Goal: Task Accomplishment & Management: Use online tool/utility

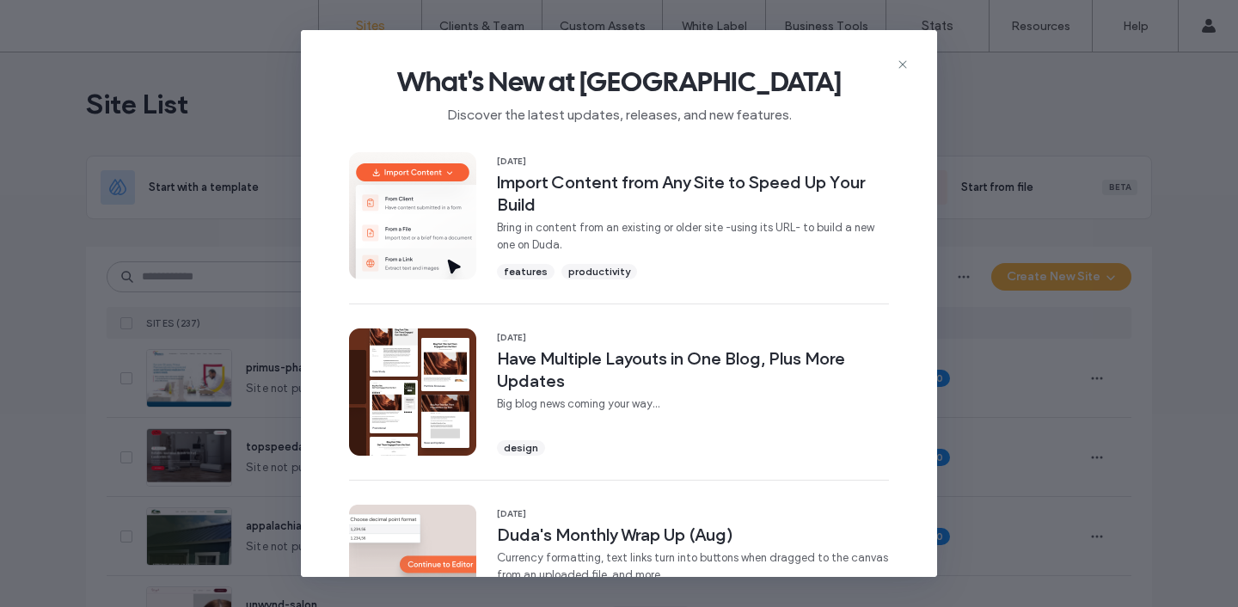
click at [904, 53] on div "What's New at Duda Discover the latest updates, releases, and new features." at bounding box center [619, 87] width 636 height 115
click at [905, 60] on icon at bounding box center [903, 65] width 14 height 14
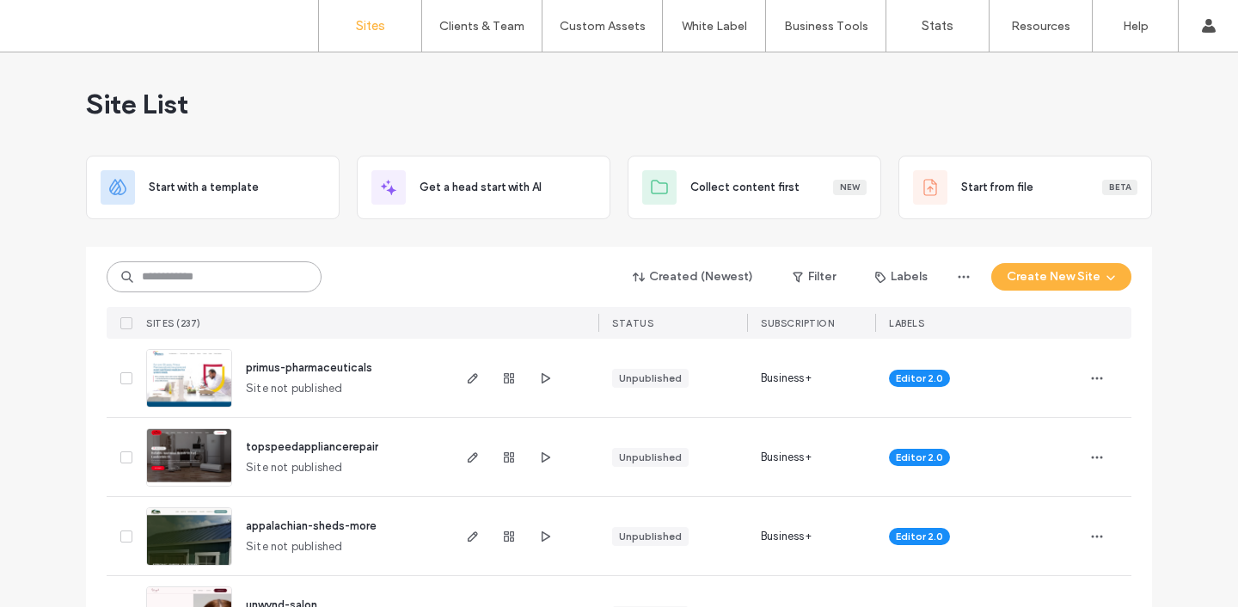
click at [297, 279] on input at bounding box center [214, 276] width 215 height 31
type input "*******"
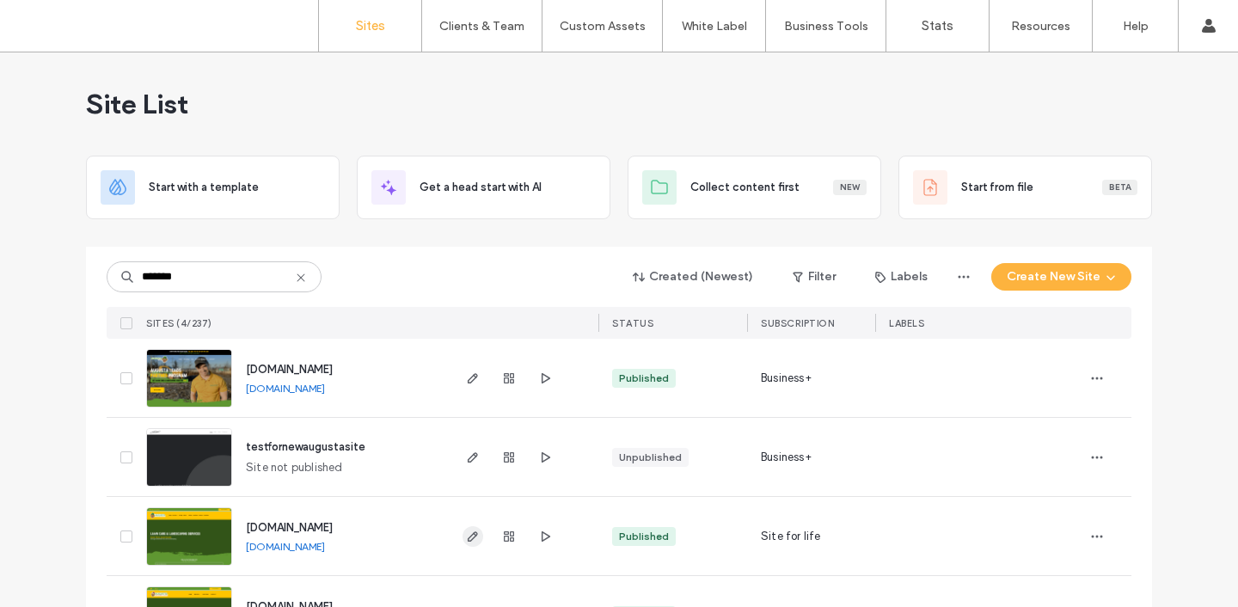
click at [472, 531] on icon "button" at bounding box center [473, 537] width 14 height 14
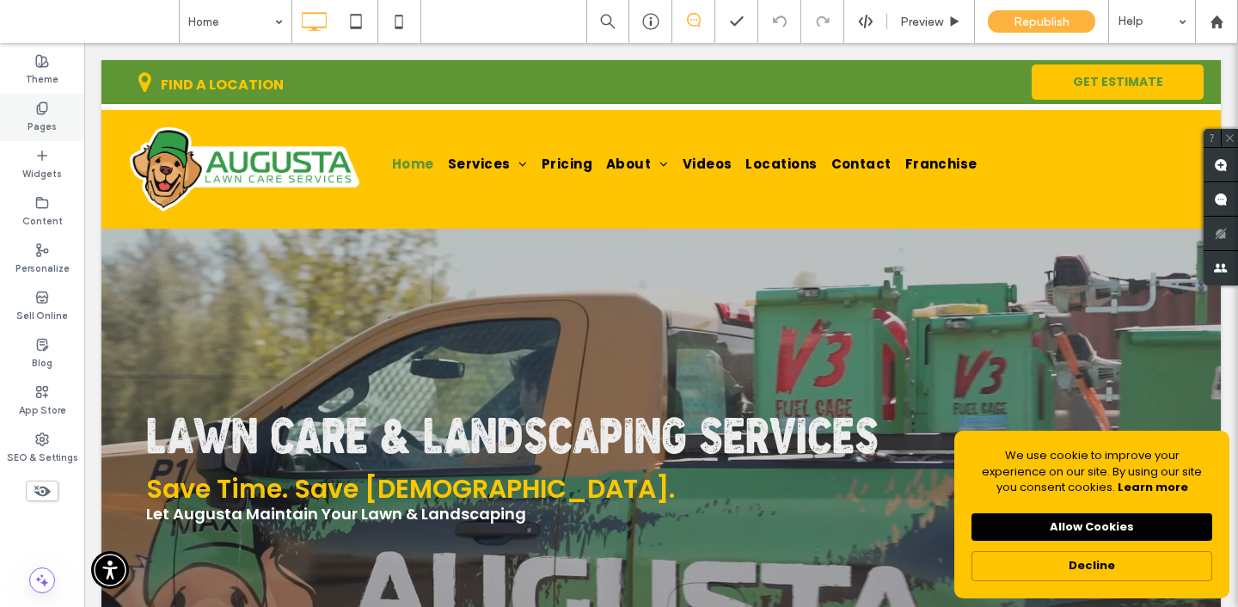
click at [51, 118] on label "Pages" at bounding box center [42, 124] width 29 height 19
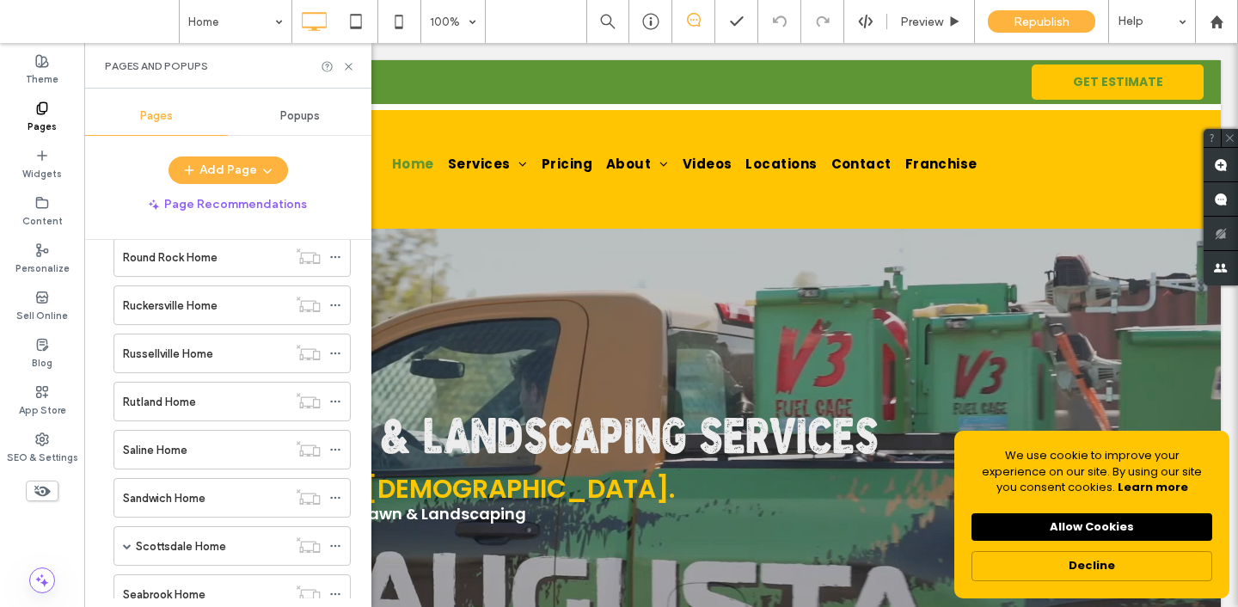
scroll to position [7228, 0]
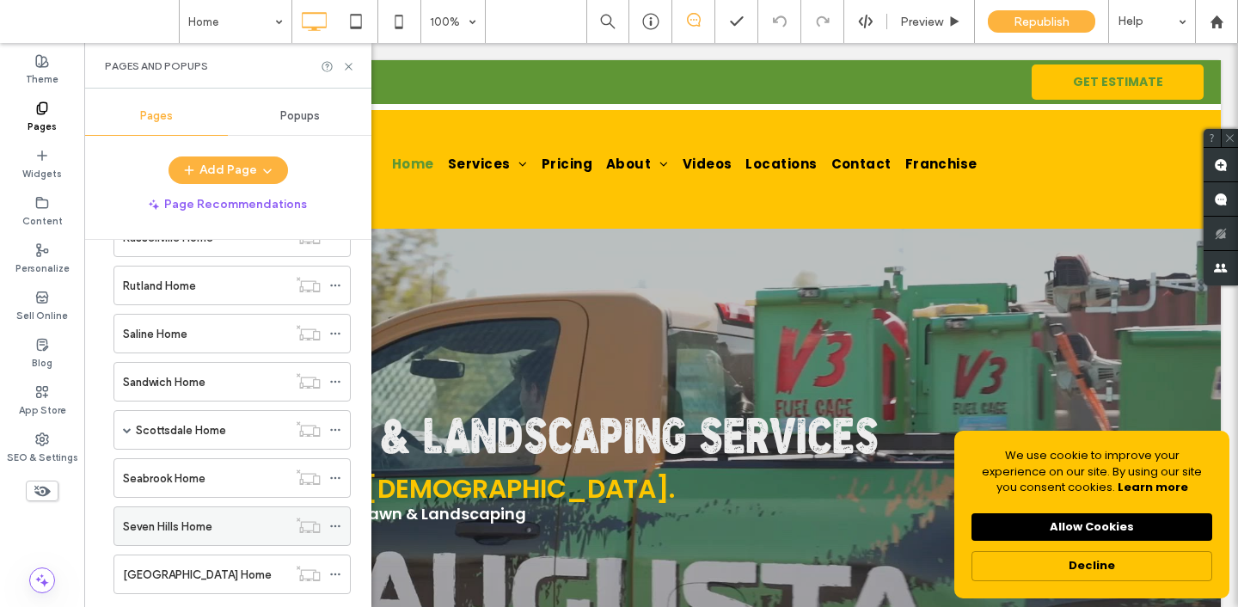
click at [187, 538] on div "Seven Hills Home" at bounding box center [205, 526] width 164 height 38
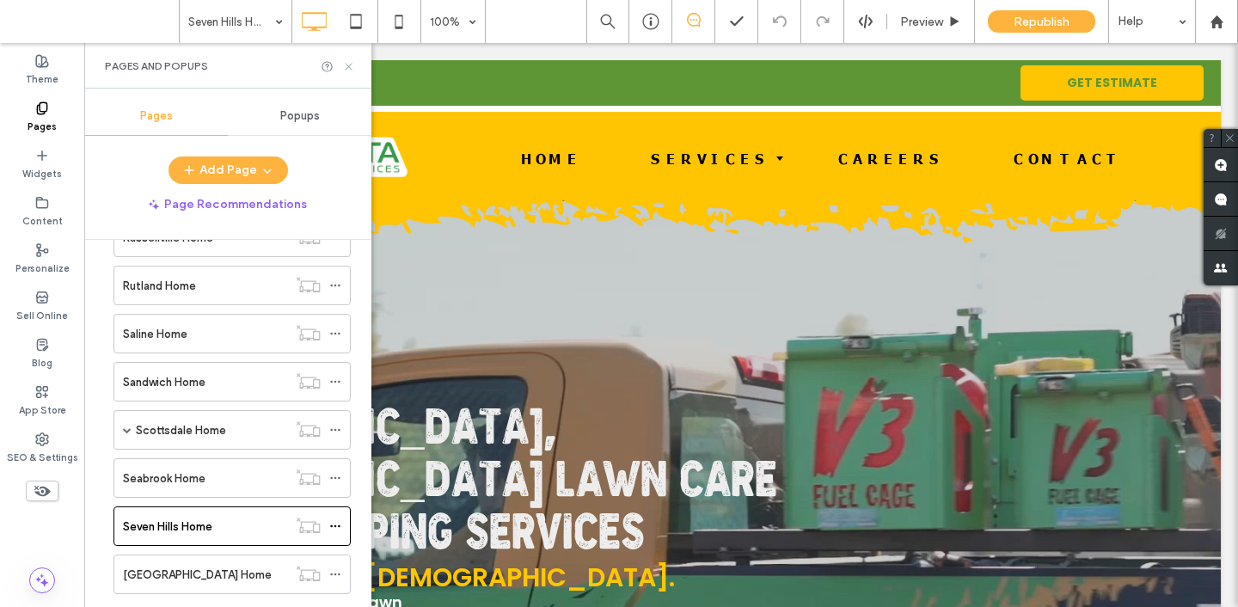
click at [350, 63] on icon at bounding box center [348, 66] width 13 height 13
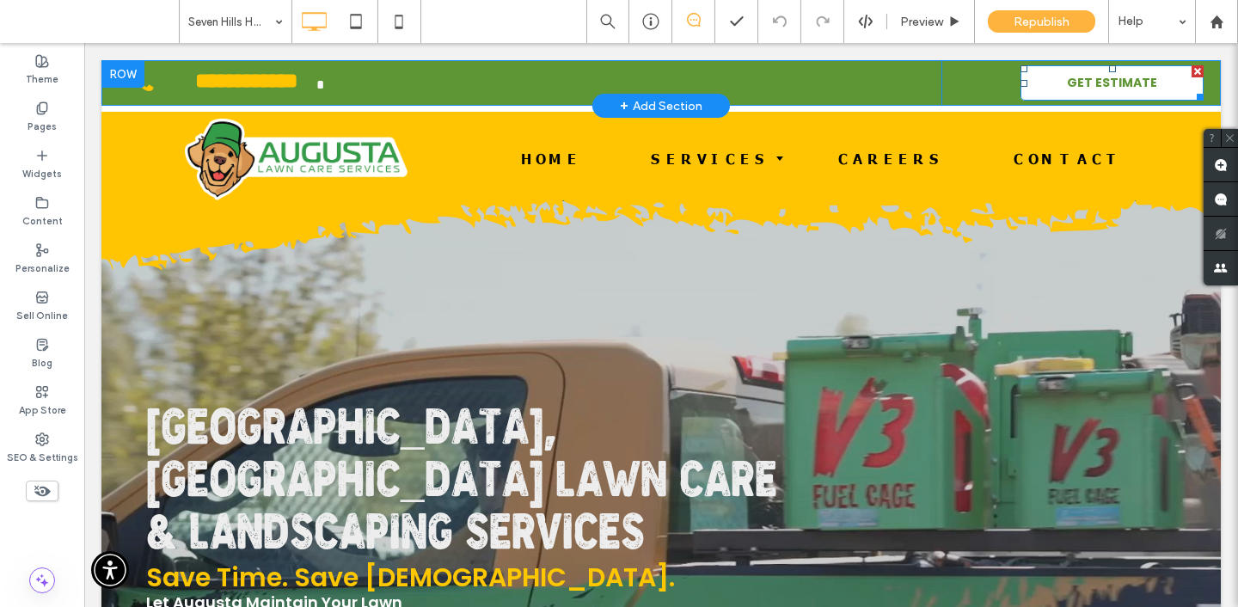
drag, startPoint x: 1233, startPoint y: 91, endPoint x: 1182, endPoint y: 91, distance: 51.6
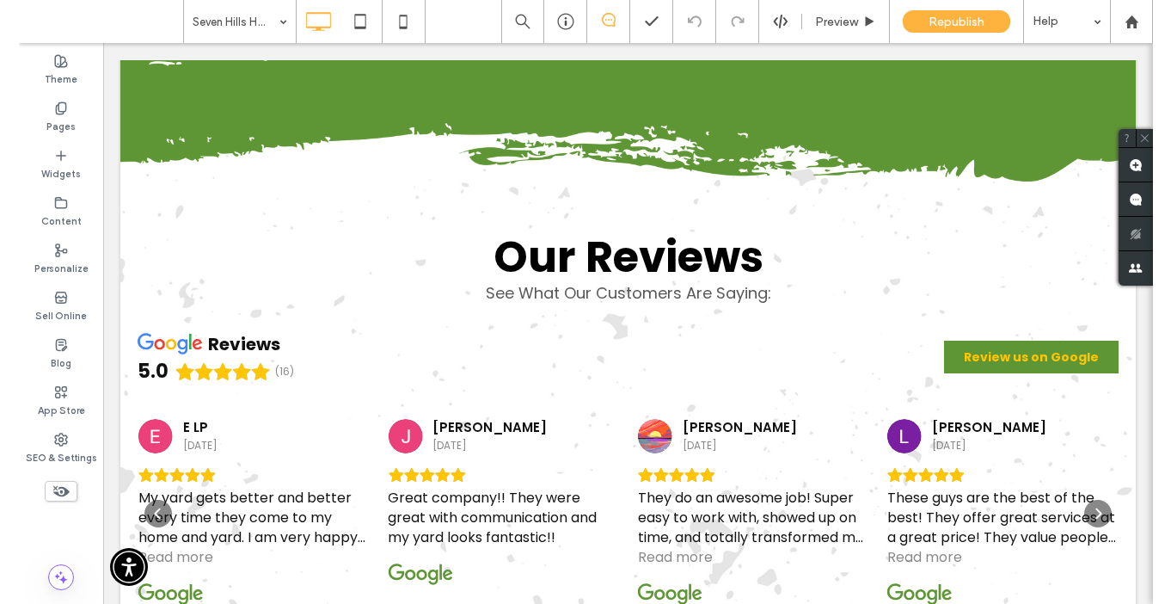
scroll to position [1754, 0]
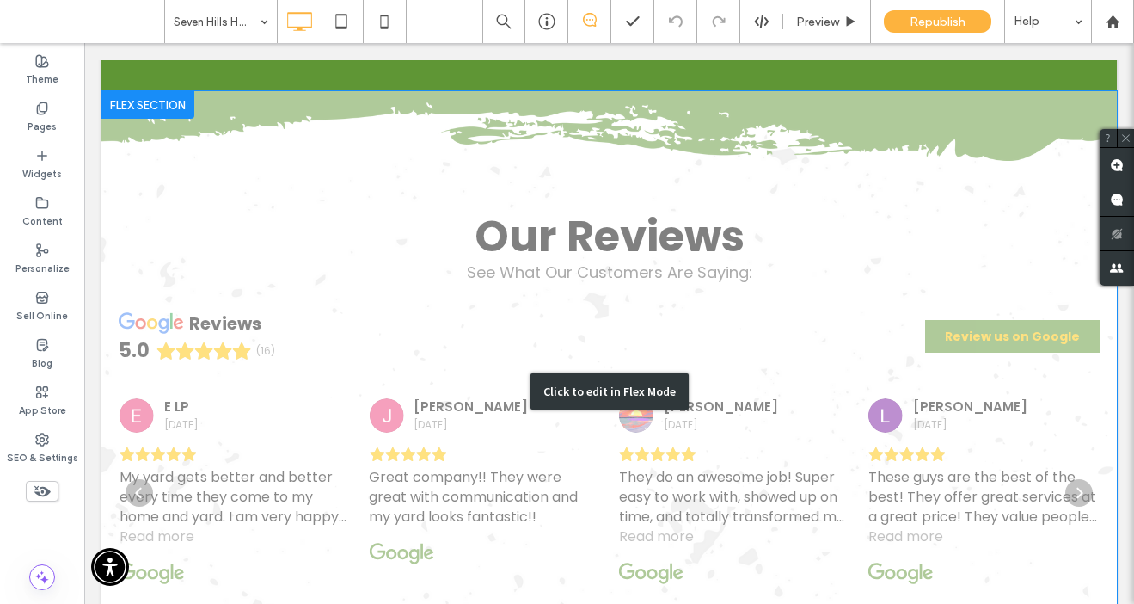
click at [408, 409] on div "Click to edit in Flex Mode" at bounding box center [609, 390] width 1016 height 599
click at [408, 446] on div "Great company!! They were great with communication and my yard looks fantastic!!" at bounding box center [484, 486] width 230 height 80
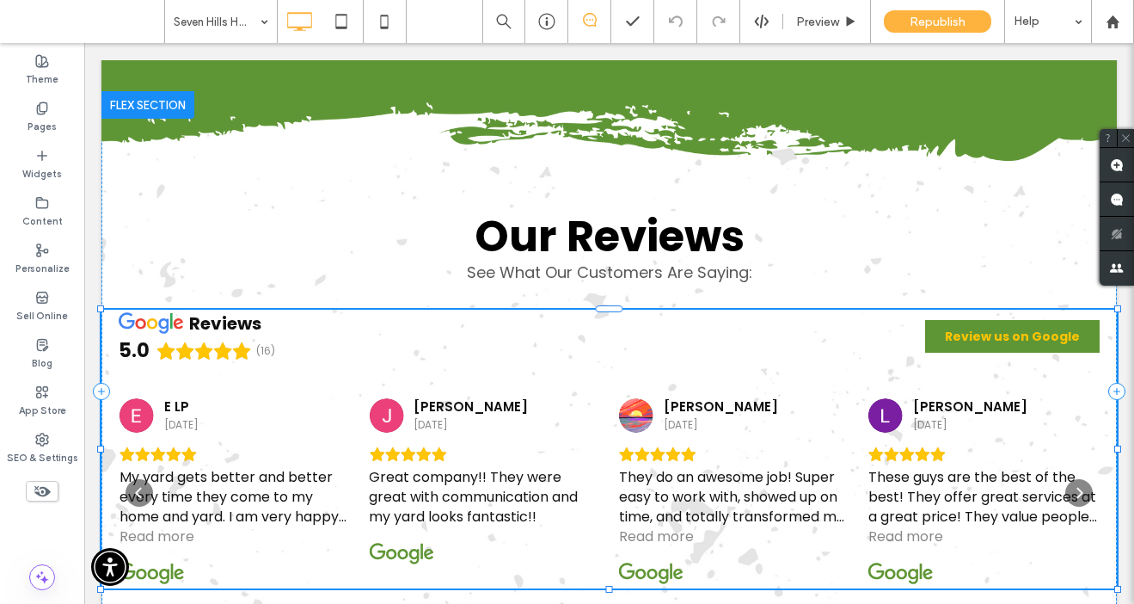
click at [408, 446] on div "Great company!! They were great with communication and my yard looks fantastic!!" at bounding box center [484, 486] width 230 height 80
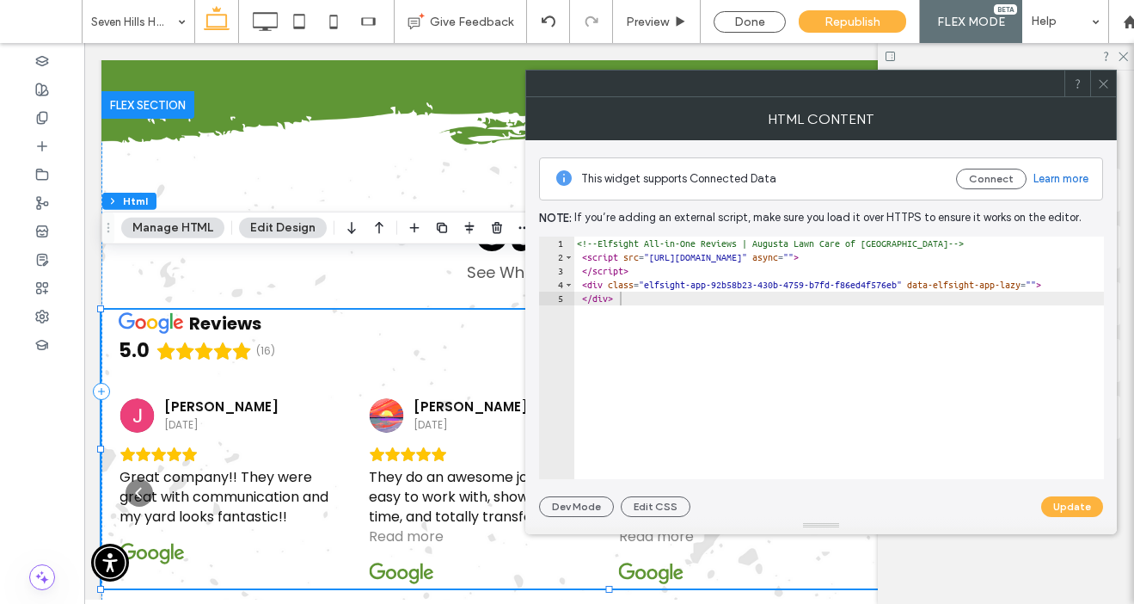
click at [1109, 95] on span at bounding box center [1103, 84] width 13 height 26
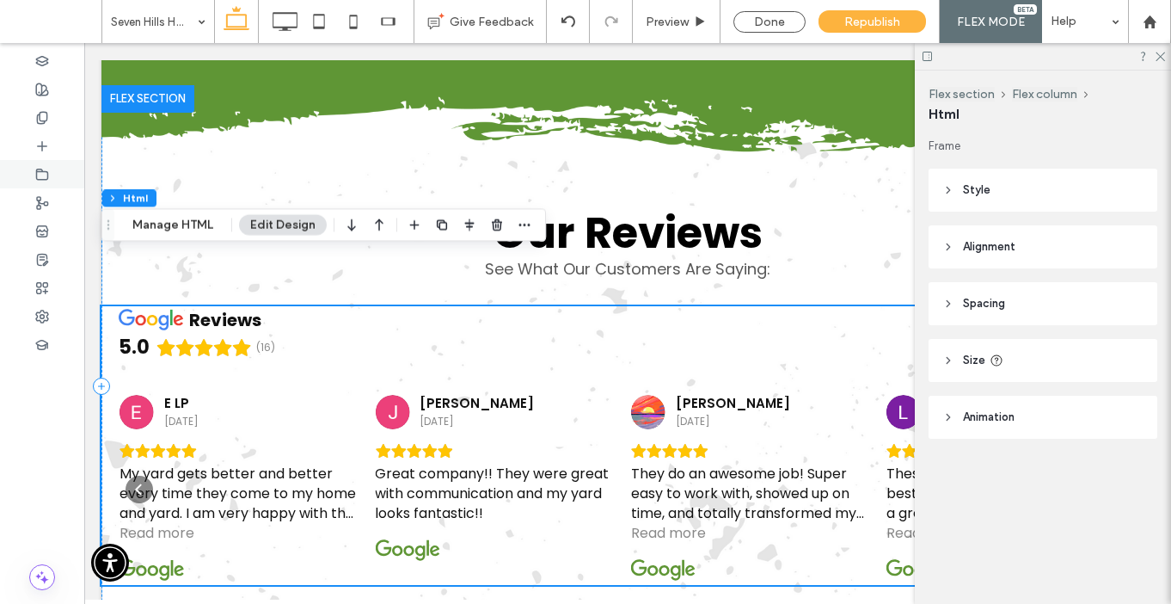
scroll to position [1768, 0]
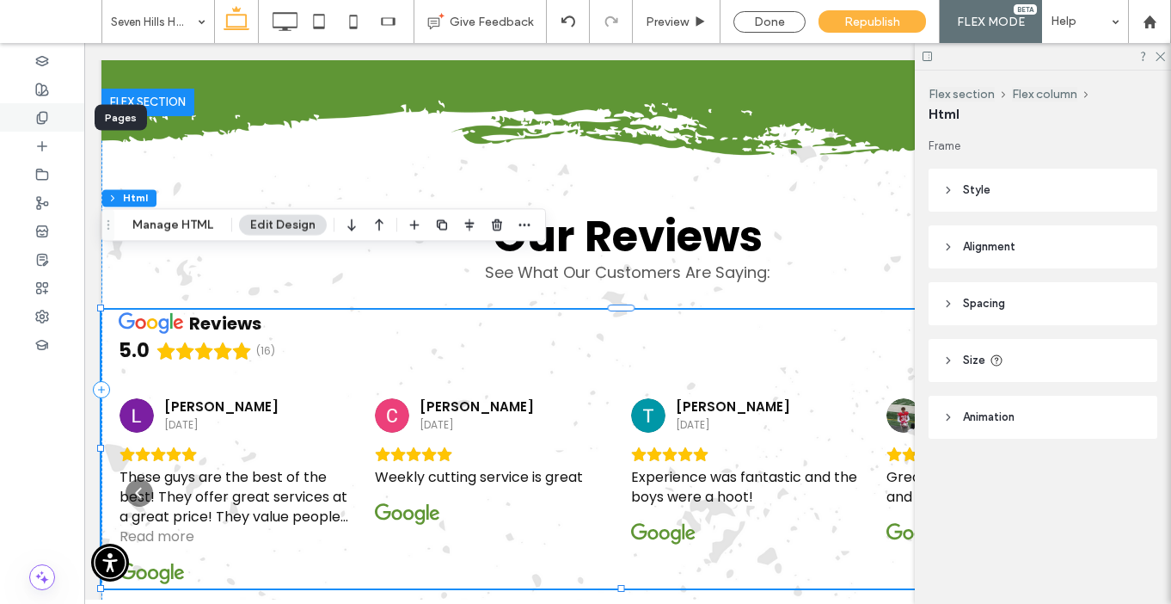
click at [37, 115] on use at bounding box center [41, 117] width 9 height 11
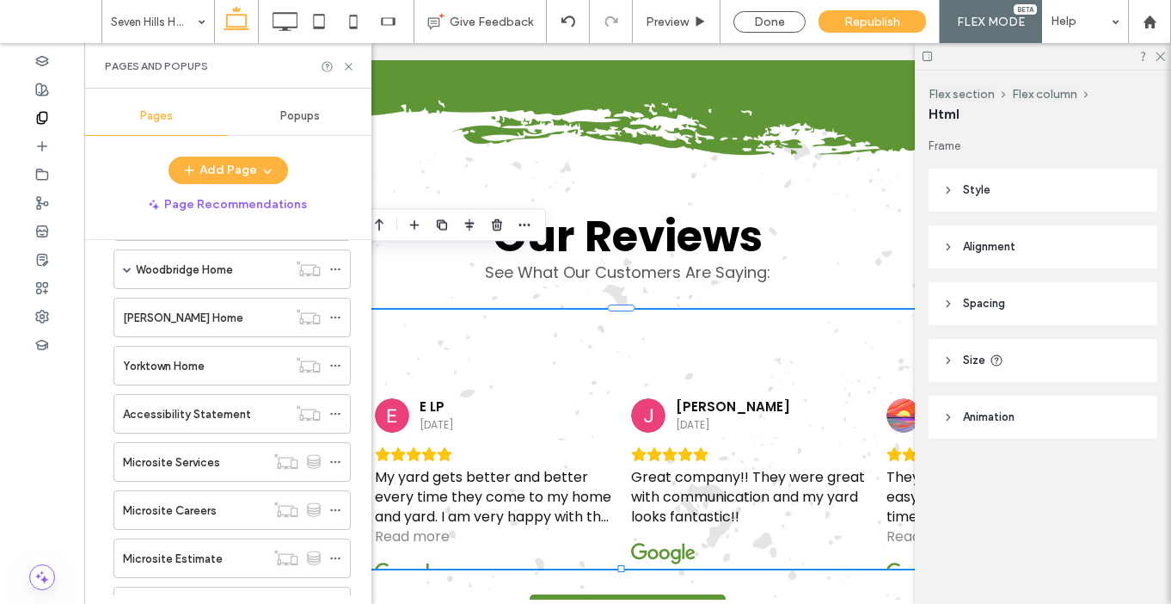
scroll to position [9293, 0]
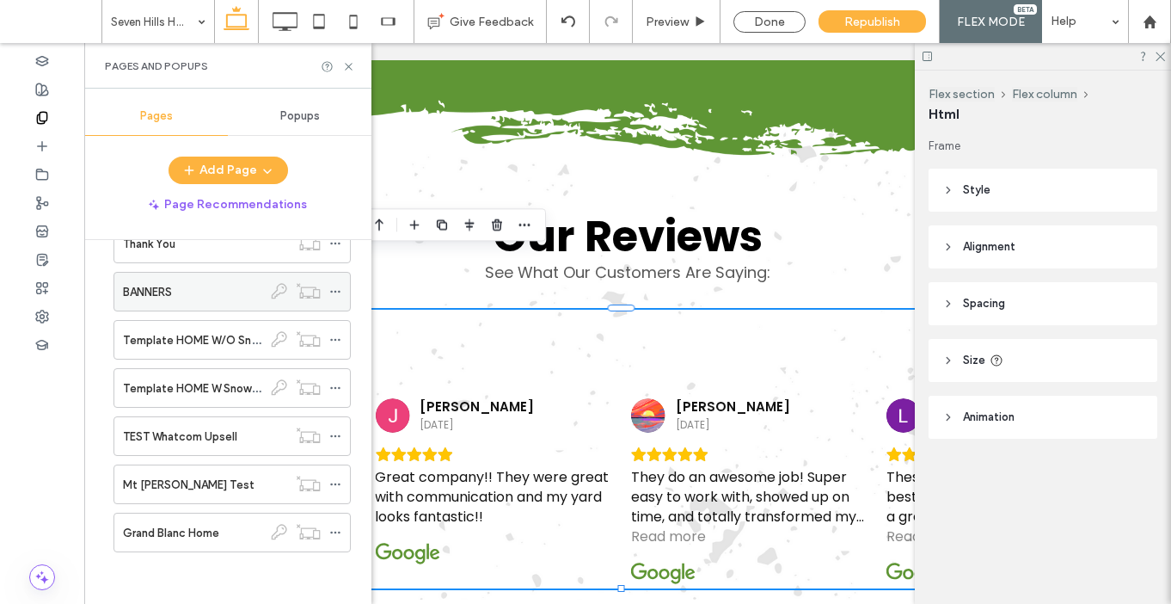
click at [176, 306] on div "BANNERS" at bounding box center [192, 292] width 139 height 38
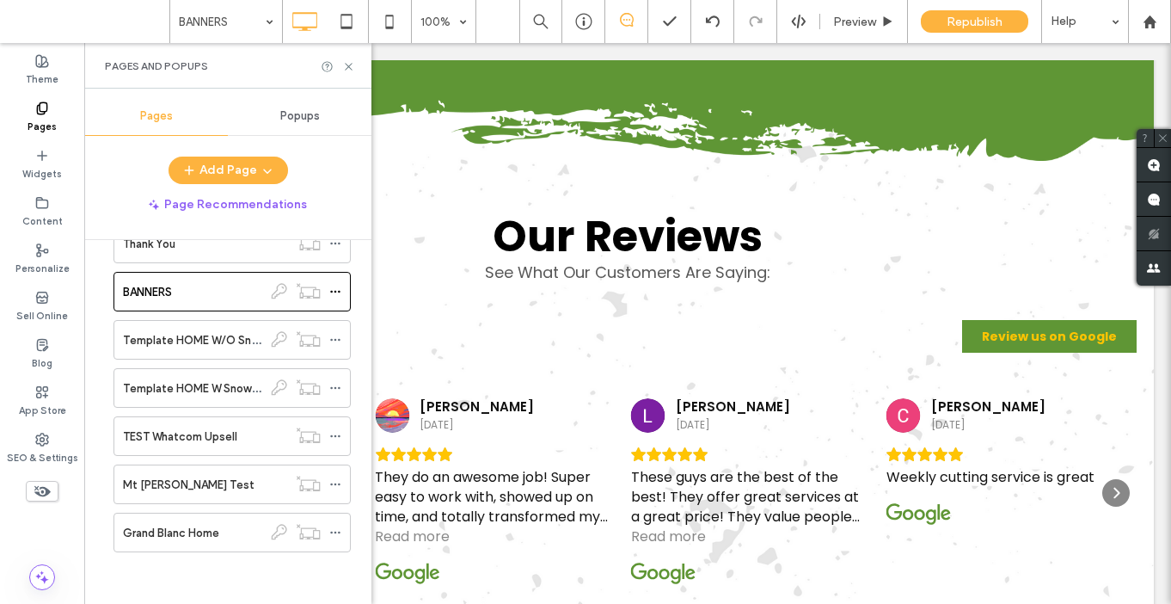
click at [347, 65] on div at bounding box center [585, 302] width 1171 height 604
click at [346, 65] on icon at bounding box center [348, 66] width 13 height 13
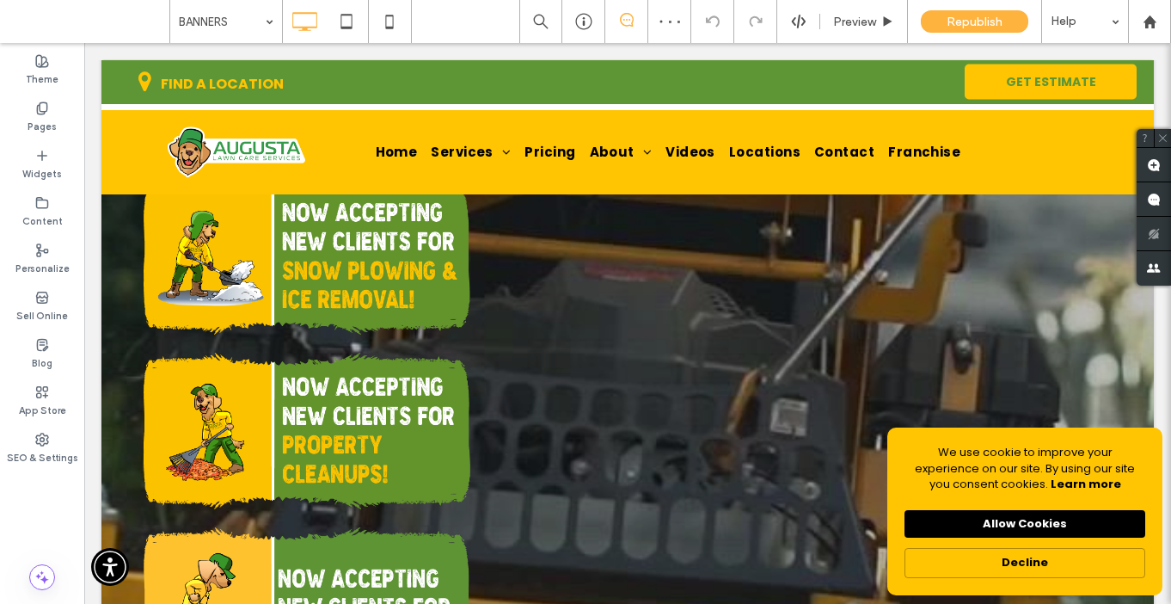
scroll to position [1082, 0]
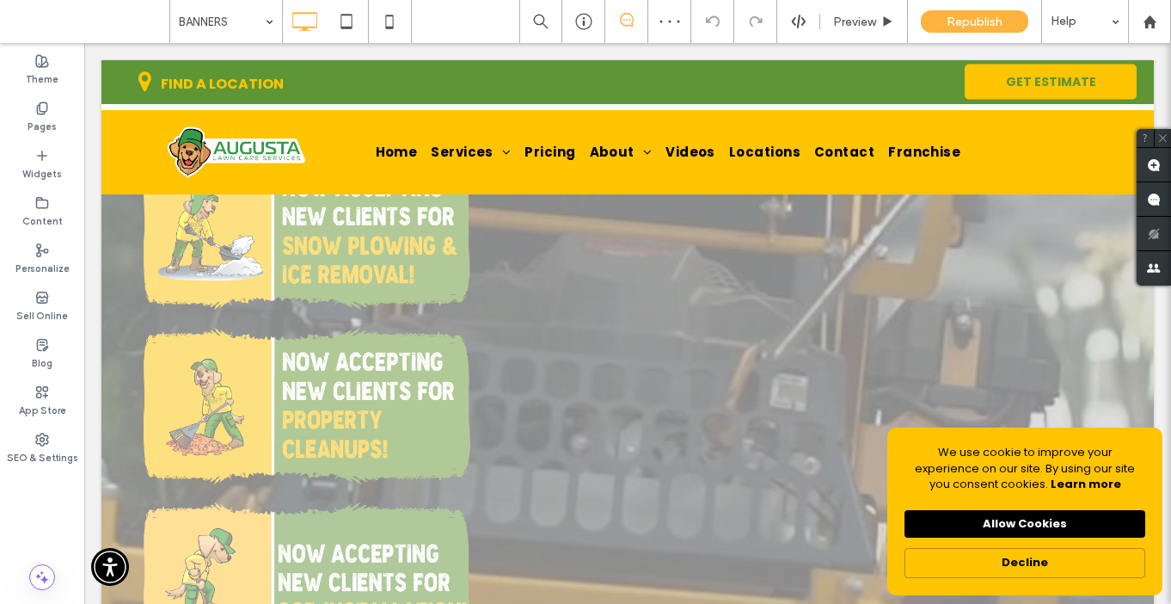
click at [296, 338] on div "Click to edit in Flex Mode" at bounding box center [627, 78] width 1053 height 1932
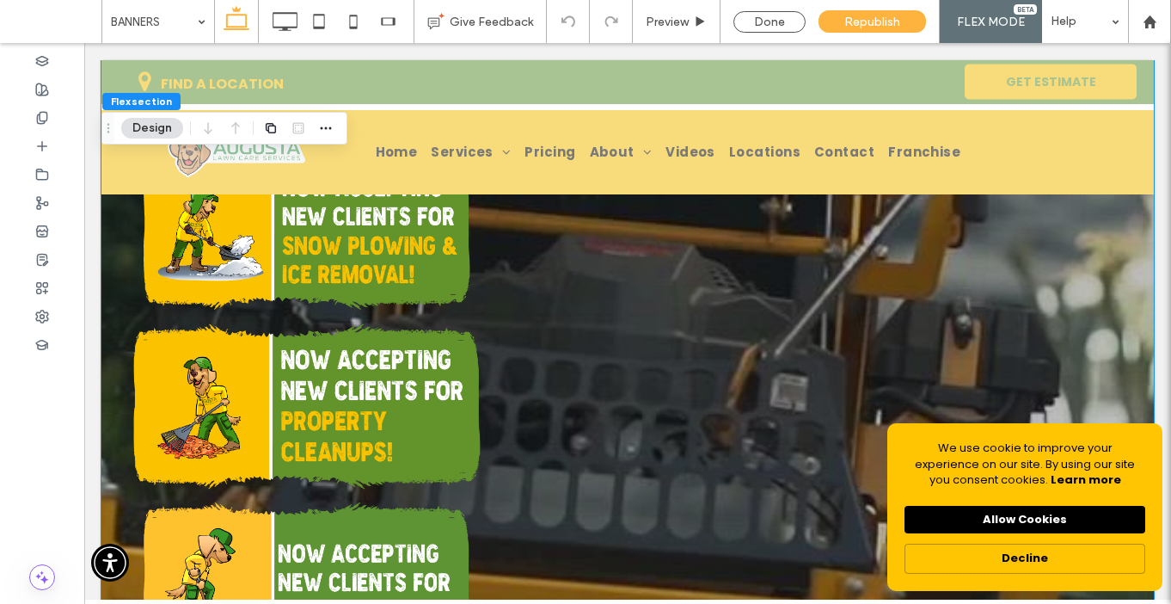
click at [224, 329] on img at bounding box center [307, 406] width 347 height 185
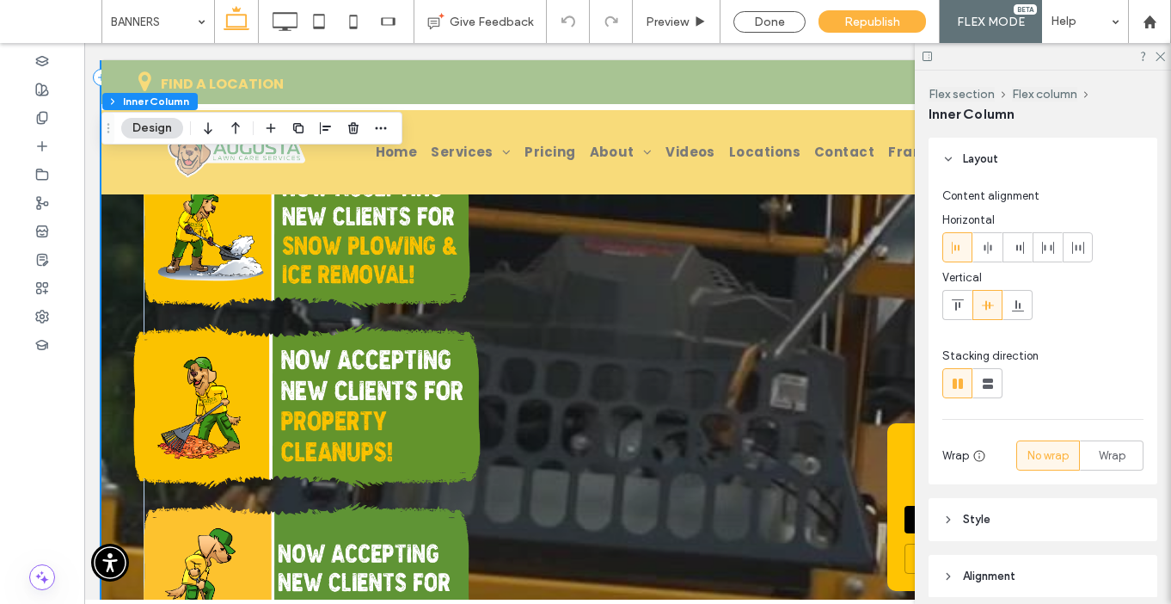
click at [199, 322] on img at bounding box center [307, 406] width 347 height 185
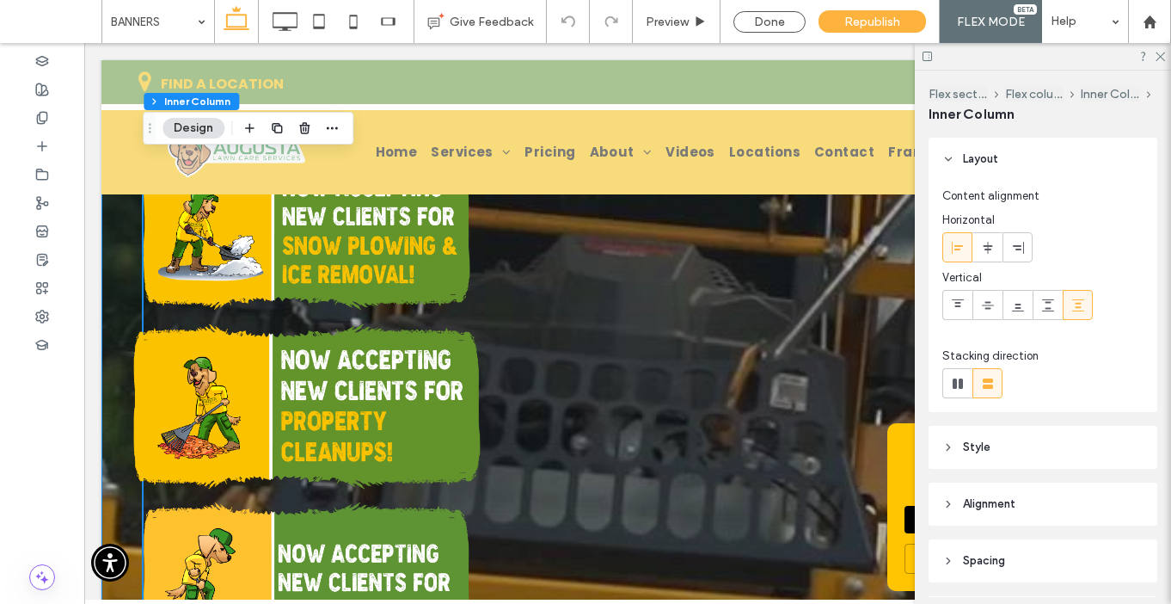
type input "**"
click at [175, 314] on img at bounding box center [307, 406] width 347 height 185
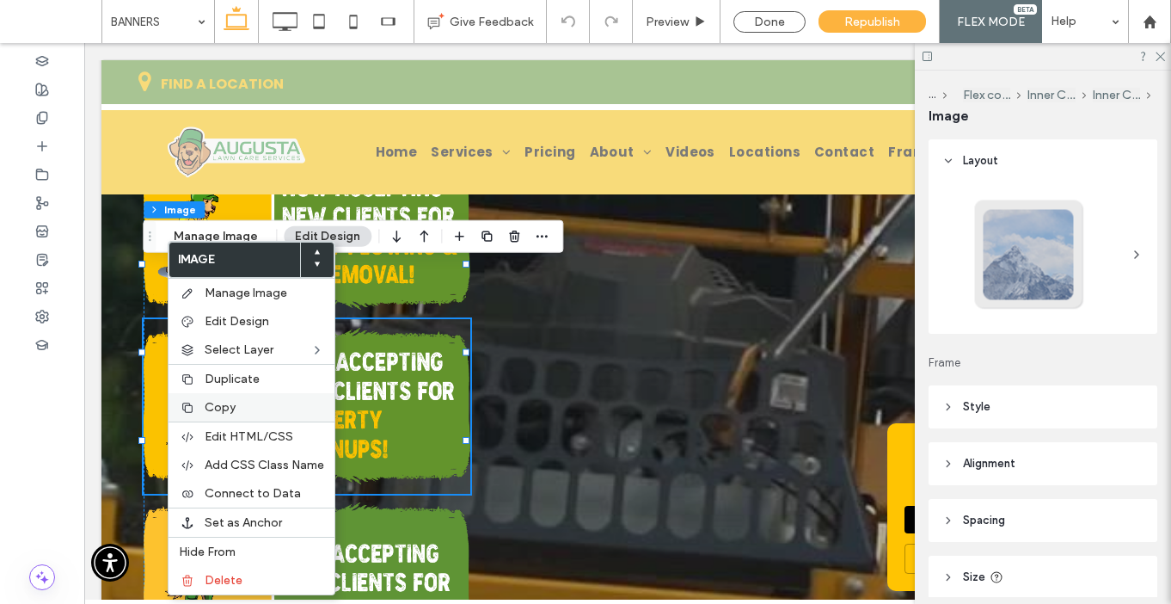
click at [213, 397] on div "Copy" at bounding box center [252, 407] width 166 height 28
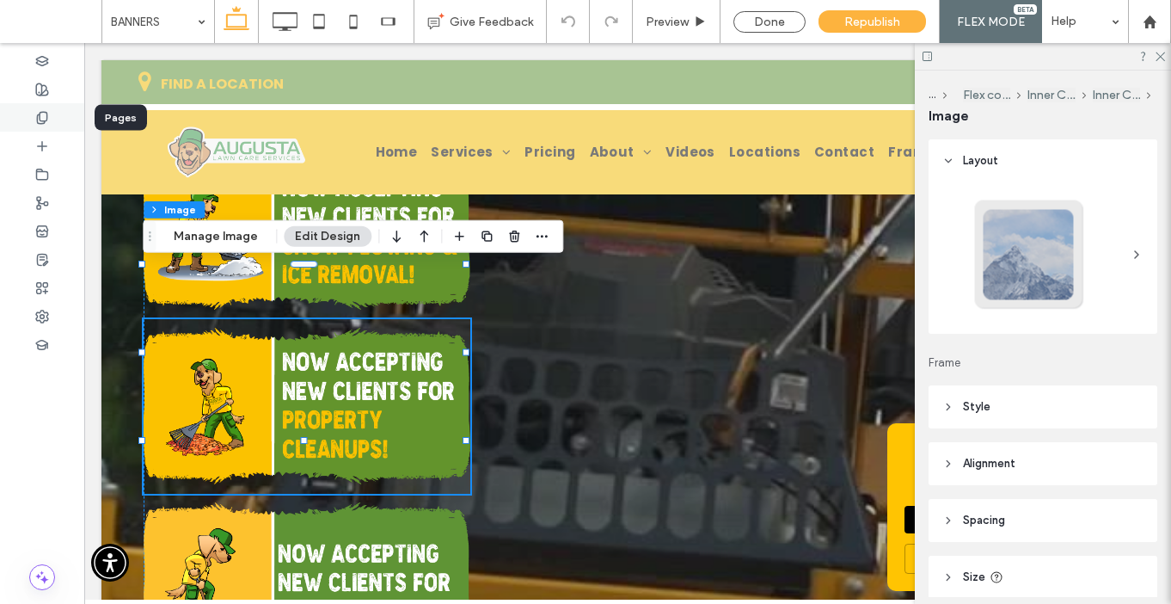
click at [52, 119] on div at bounding box center [42, 117] width 84 height 28
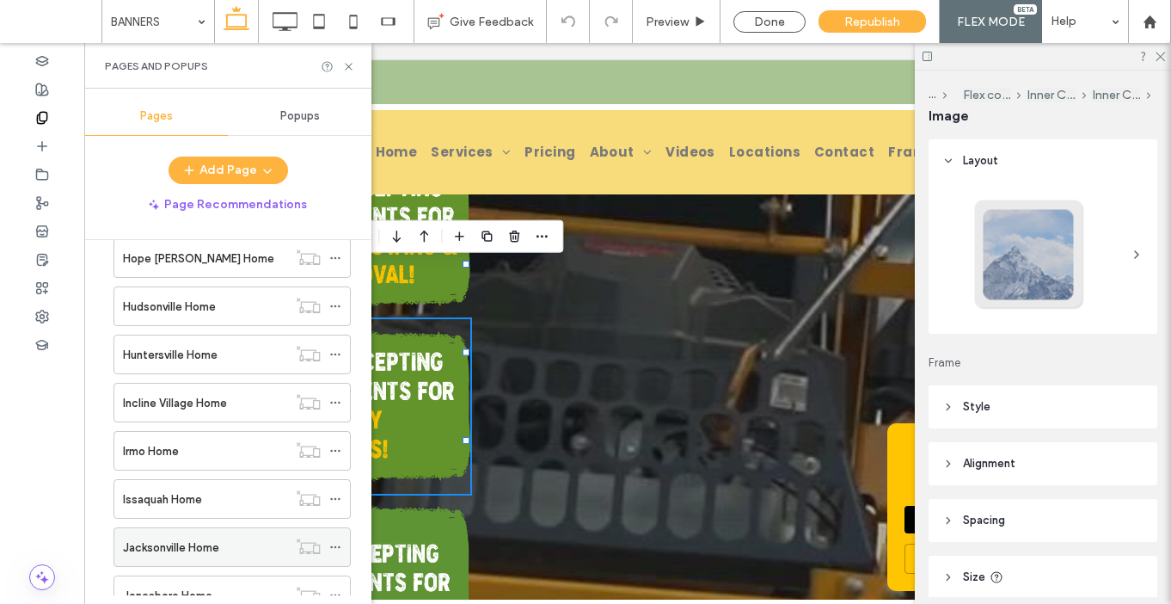
scroll to position [3903, 0]
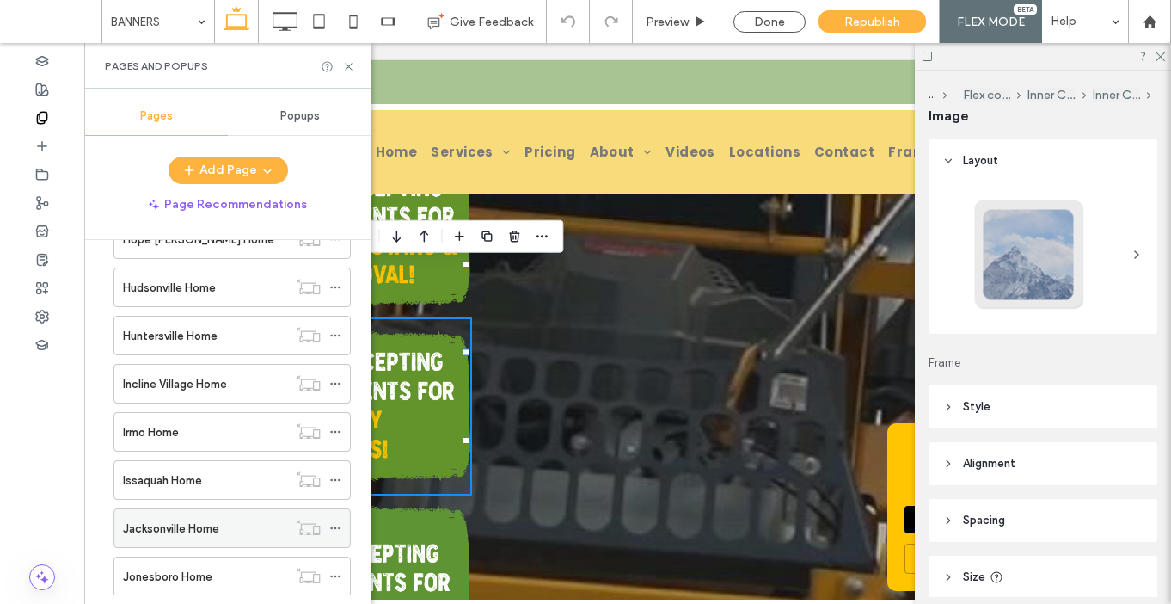
click at [218, 522] on label "Jacksonville Home" at bounding box center [171, 528] width 96 height 30
click at [0, 0] on div at bounding box center [0, 0] width 0 height 0
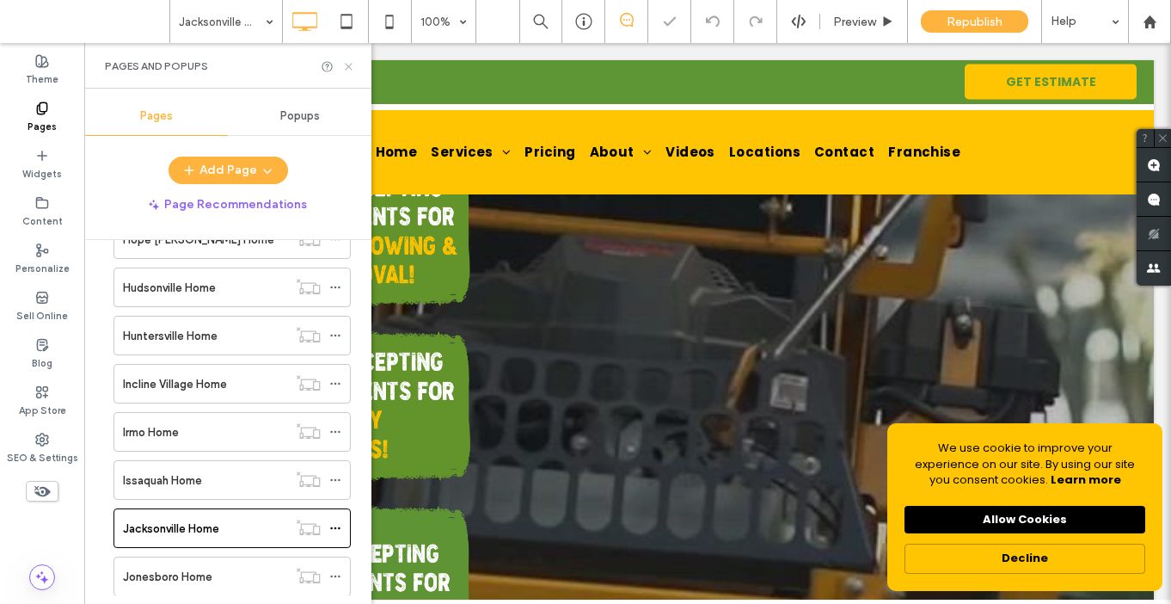
click at [347, 65] on icon at bounding box center [348, 66] width 13 height 13
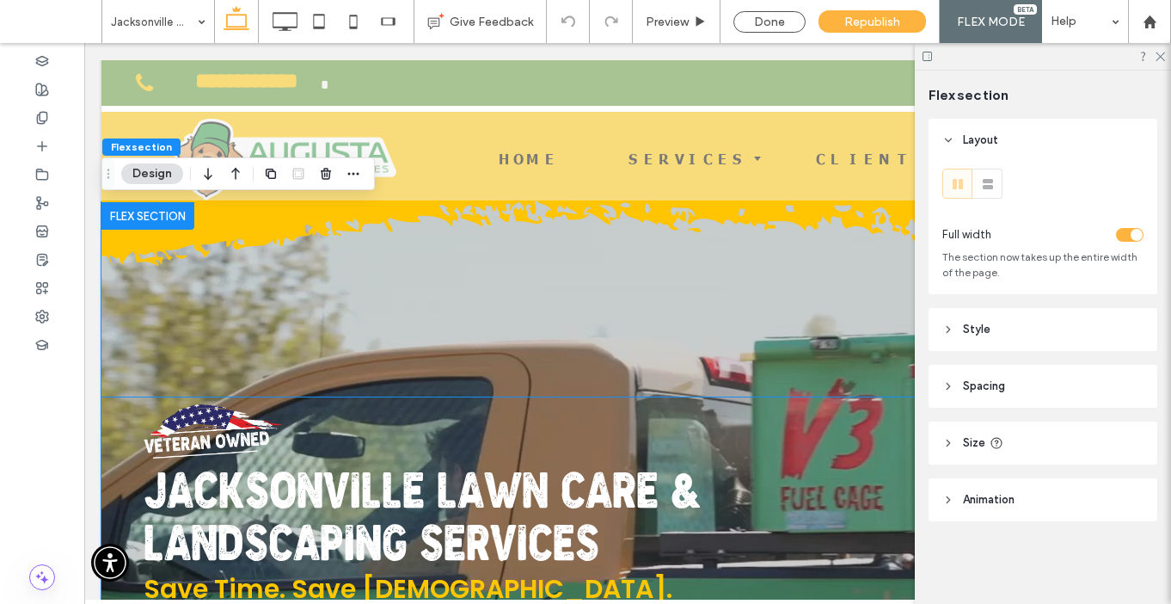
click at [297, 472] on span "Jacksonville Lawn Care & Landscaping Services" at bounding box center [423, 522] width 558 height 100
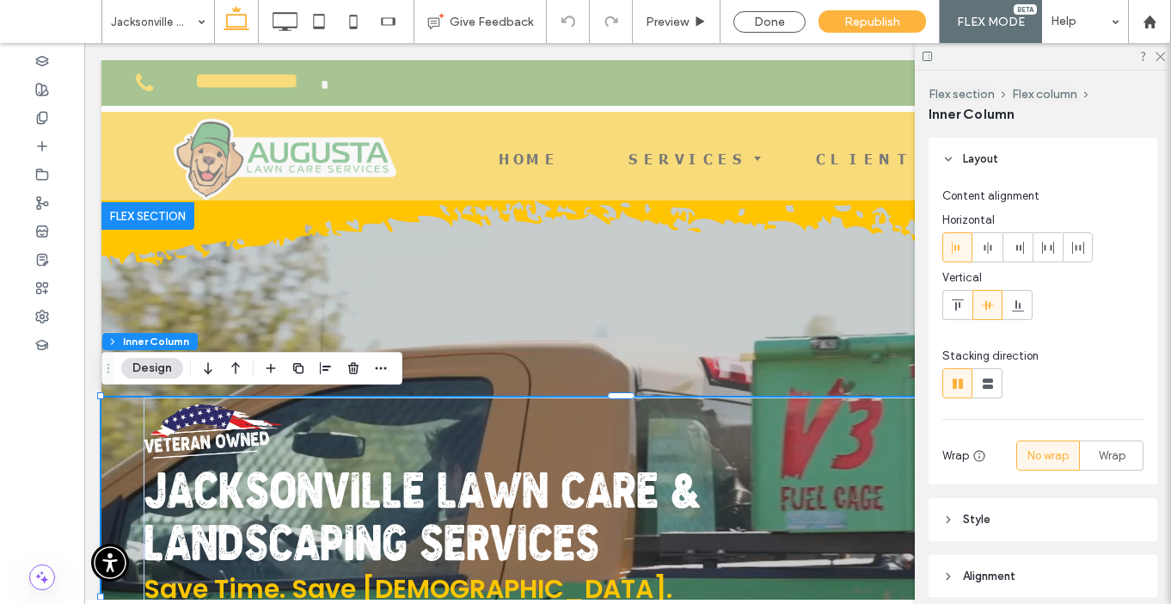
type input "**"
click at [292, 479] on span "Jacksonville Lawn Care & Landscaping Services" at bounding box center [423, 522] width 558 height 100
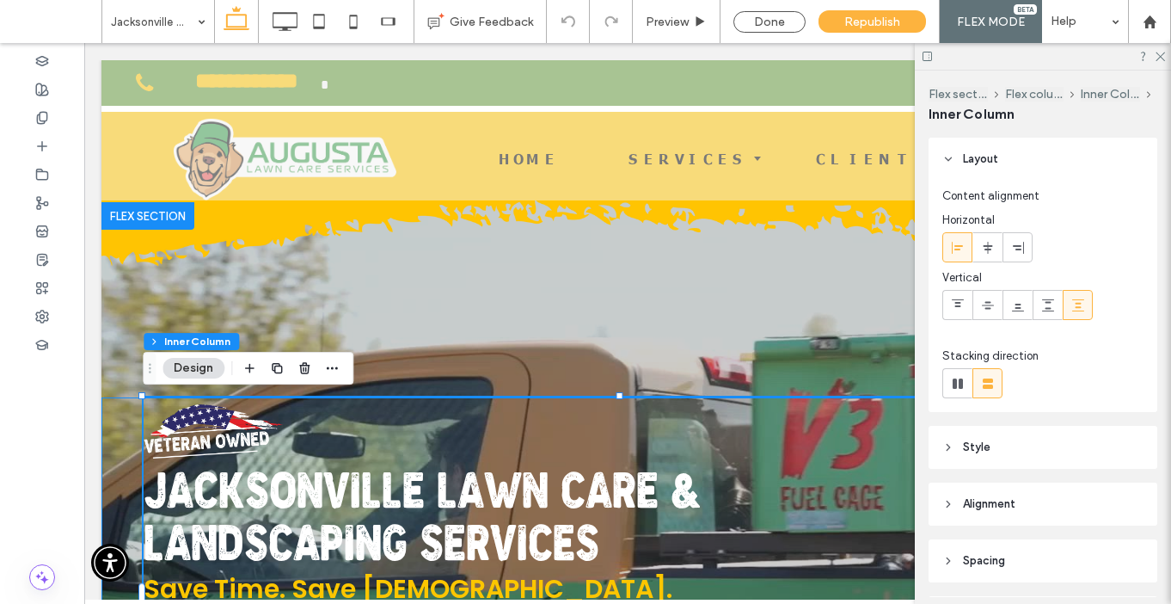
type input "**"
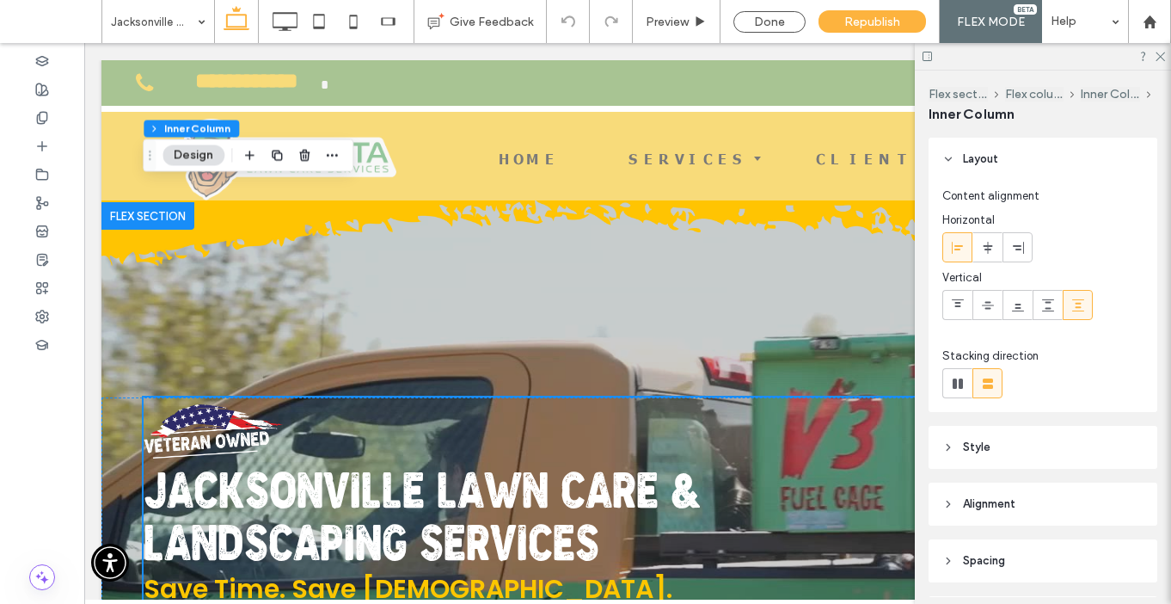
scroll to position [255, 0]
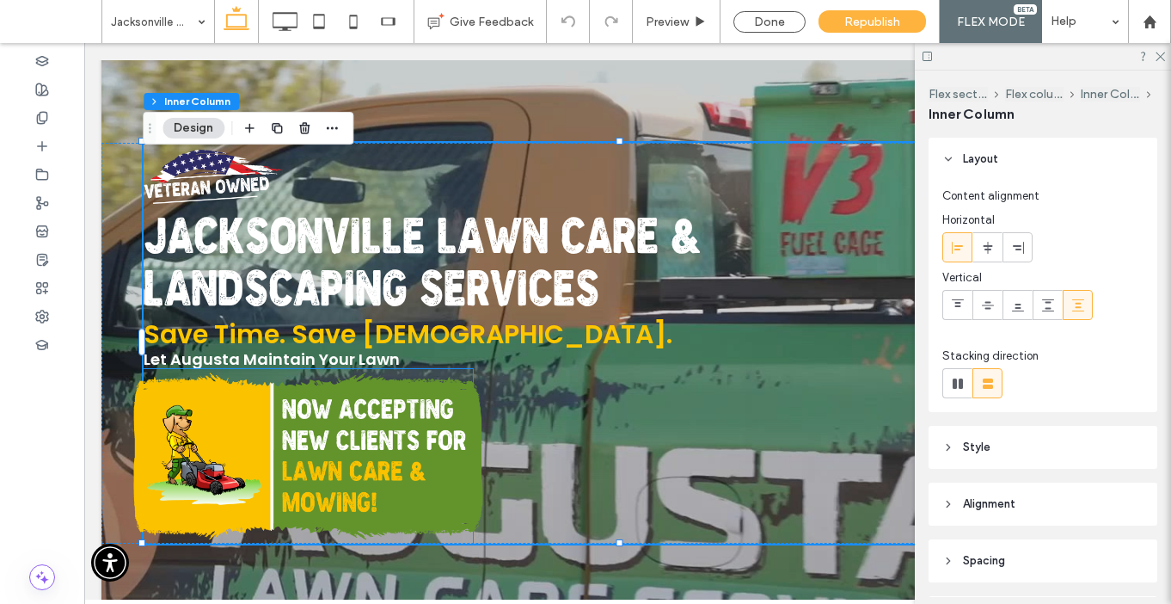
click at [283, 436] on img at bounding box center [307, 456] width 349 height 185
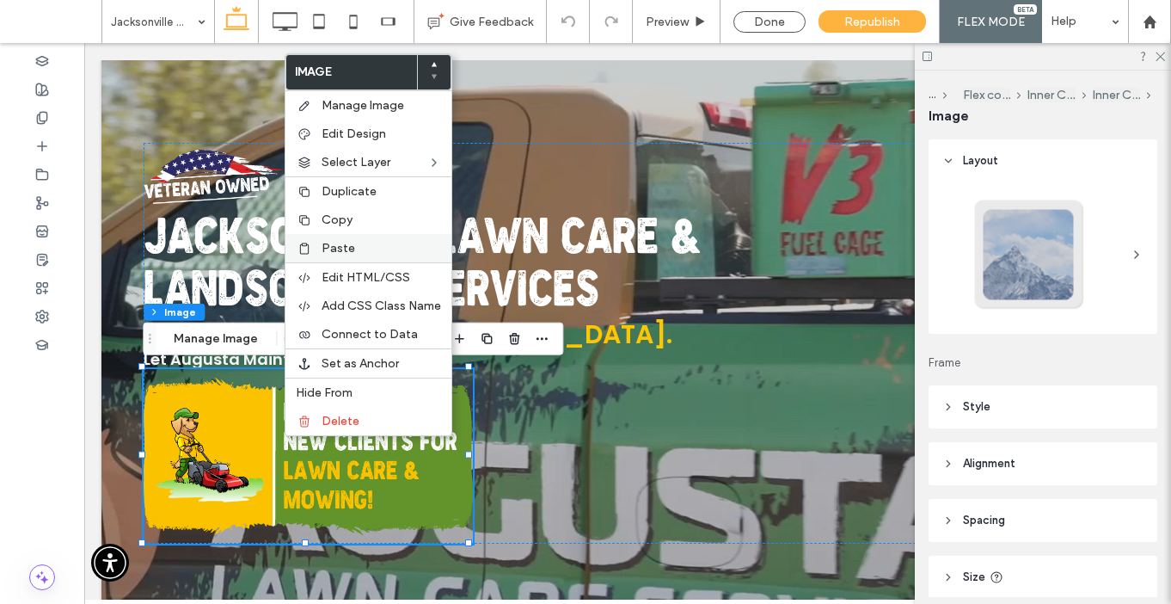
click at [339, 246] on span "Paste" at bounding box center [339, 248] width 34 height 15
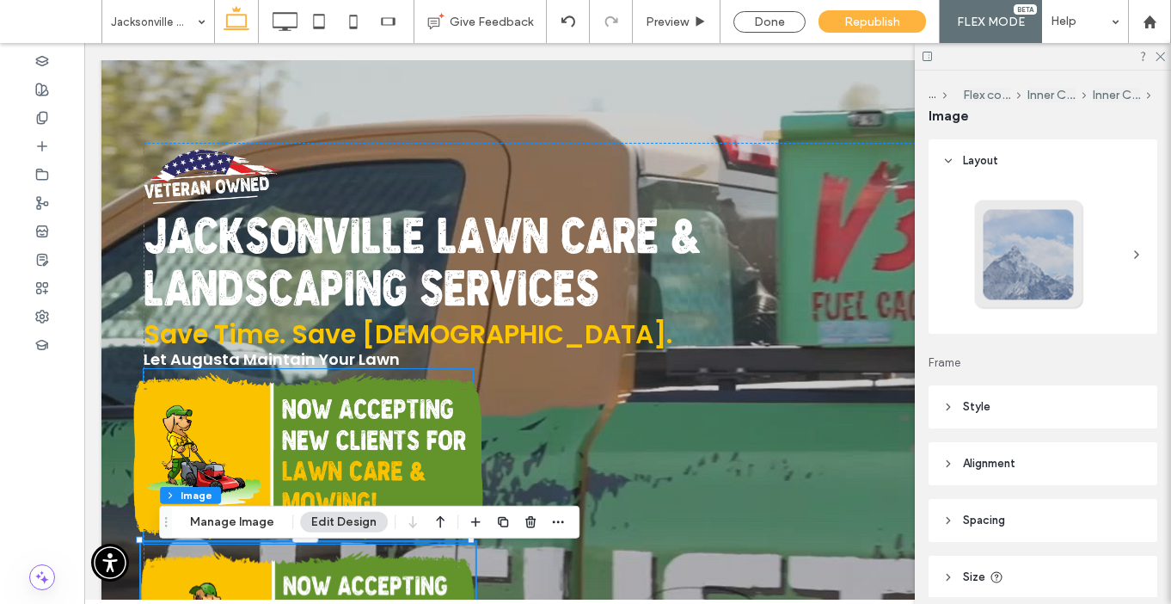
click at [402, 418] on img at bounding box center [307, 456] width 349 height 185
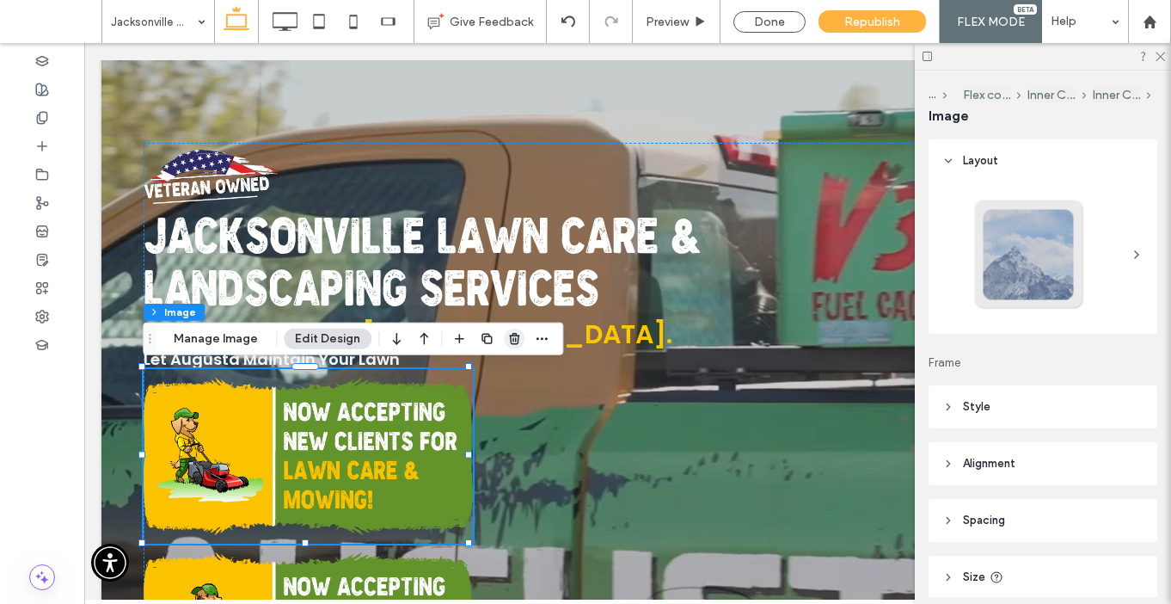
click at [509, 344] on icon "button" at bounding box center [514, 339] width 14 height 14
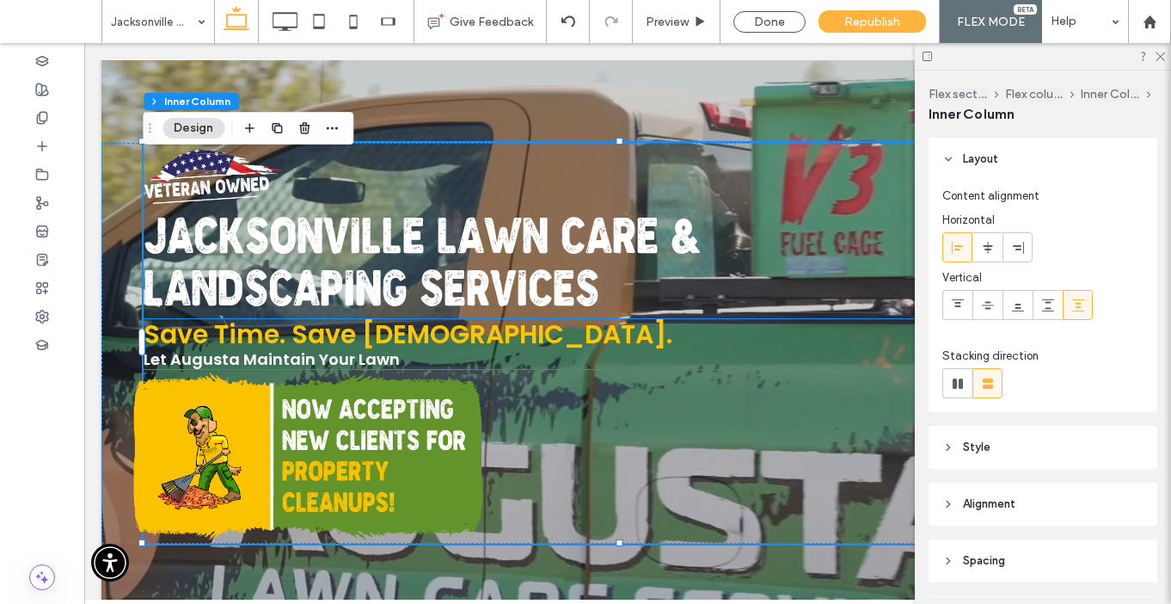
type input "**"
click at [359, 432] on img at bounding box center [307, 456] width 349 height 185
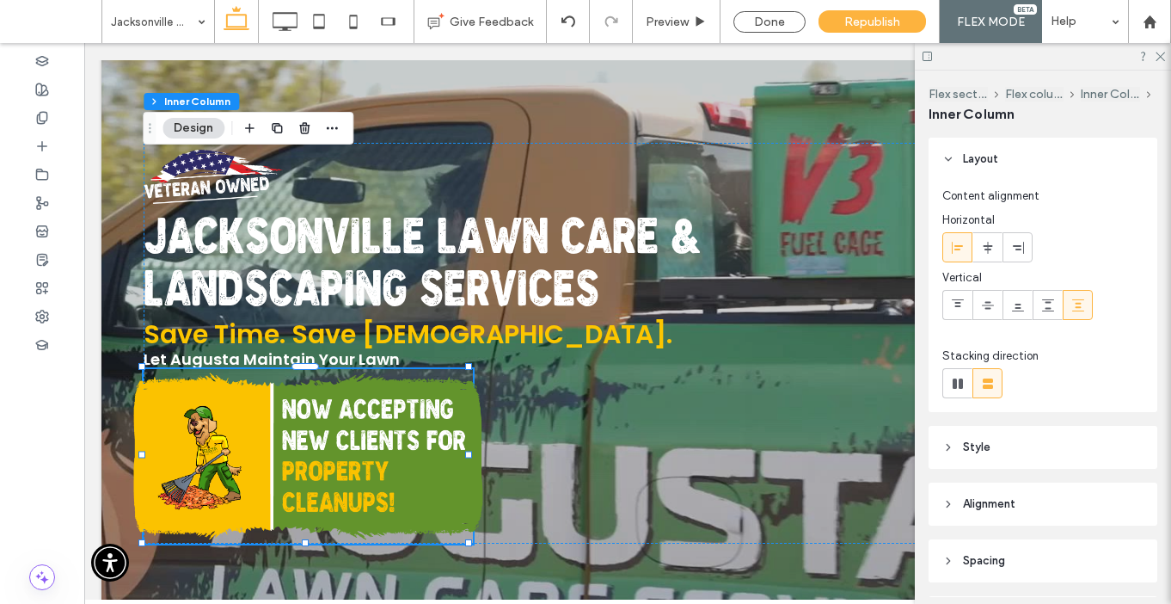
click at [359, 432] on img at bounding box center [307, 456] width 349 height 185
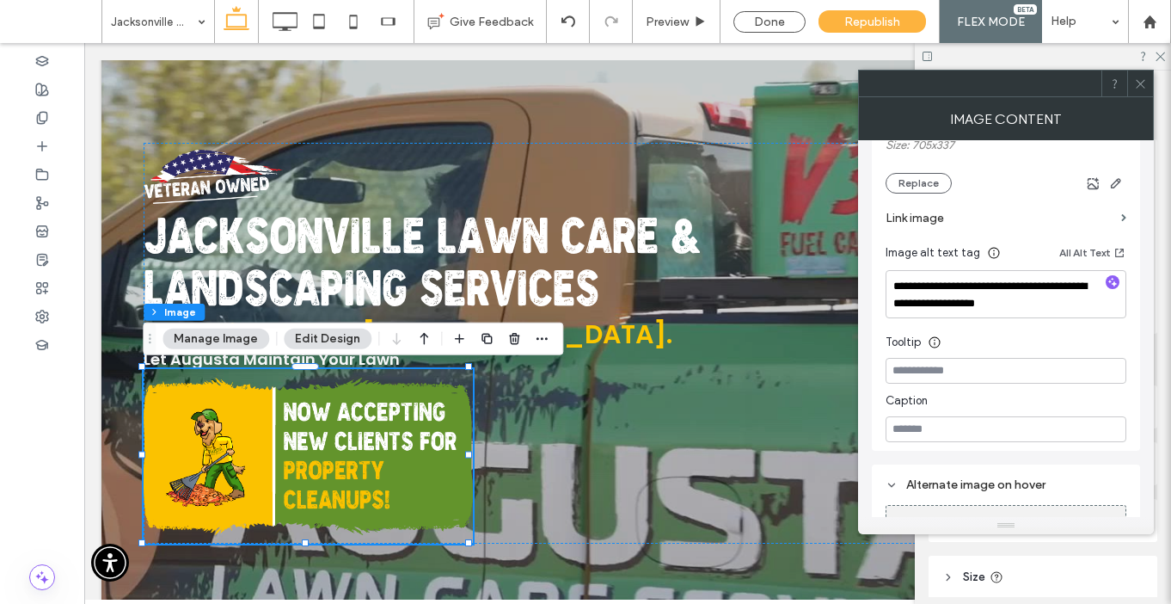
scroll to position [387, 0]
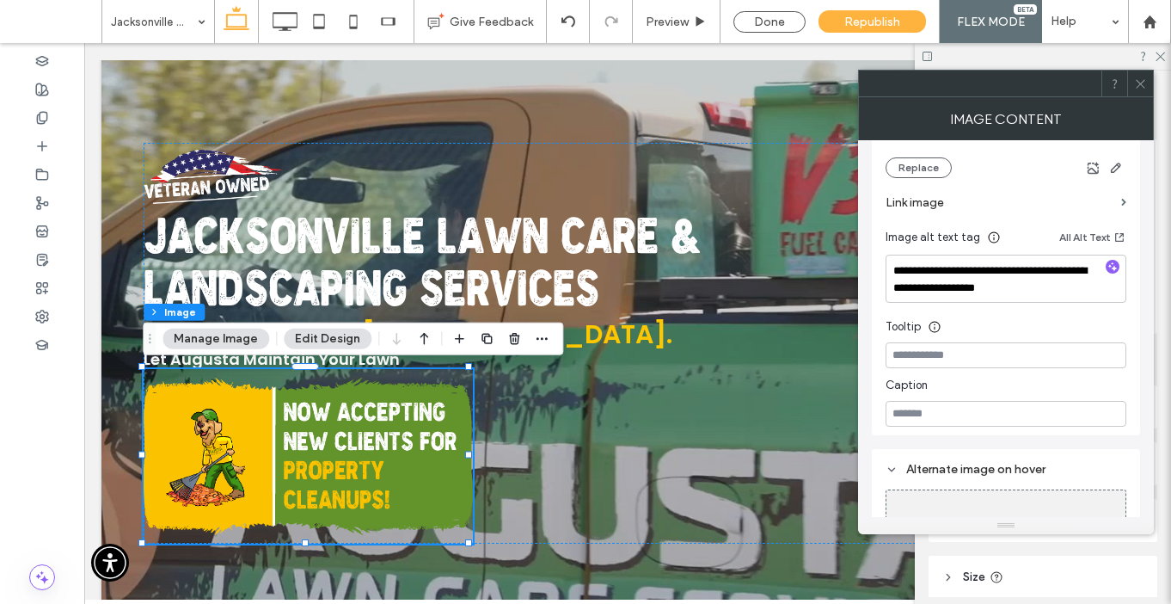
click at [922, 205] on label "Link image" at bounding box center [1000, 203] width 229 height 32
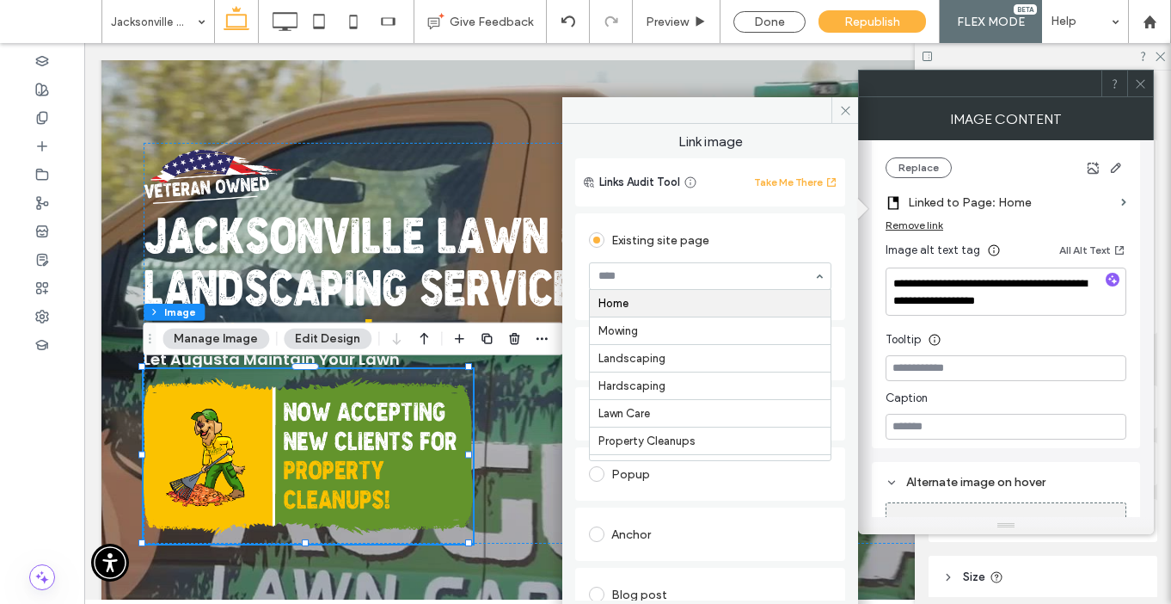
click at [743, 241] on div "Existing site page" at bounding box center [710, 240] width 243 height 28
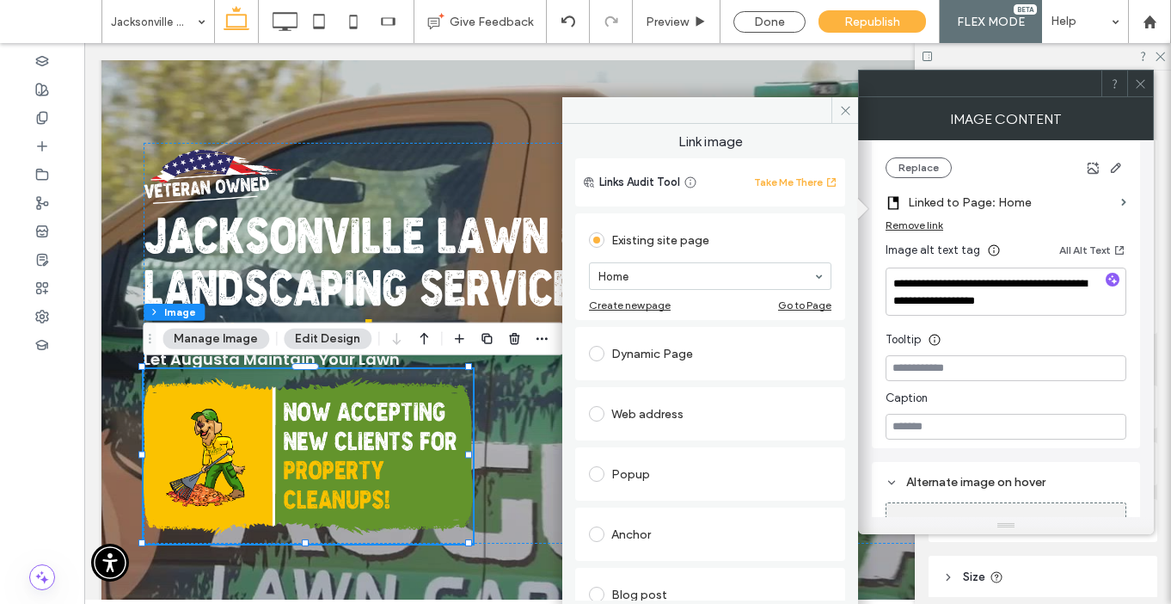
click at [592, 533] on span at bounding box center [596, 533] width 15 height 15
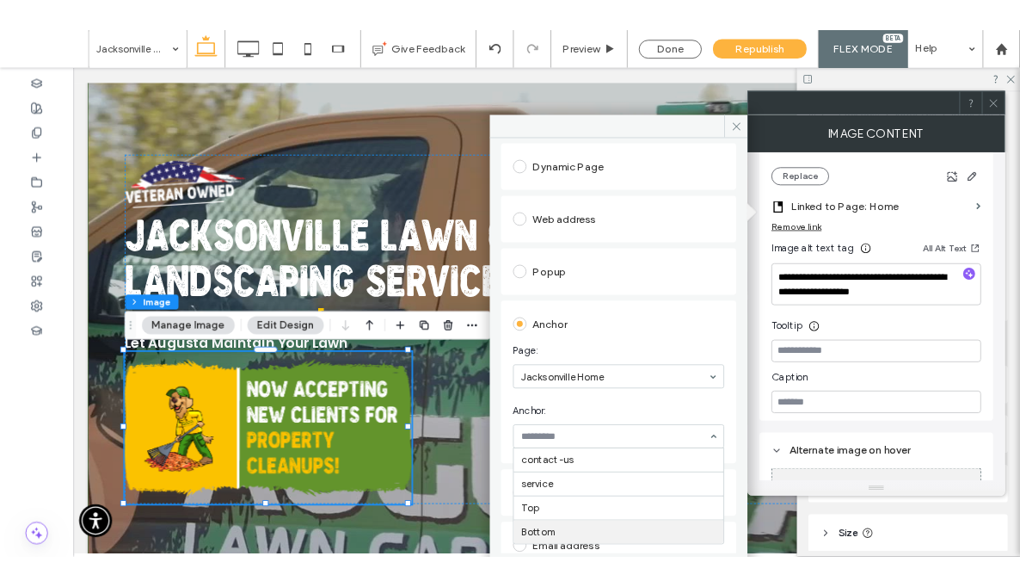
scroll to position [259, 0]
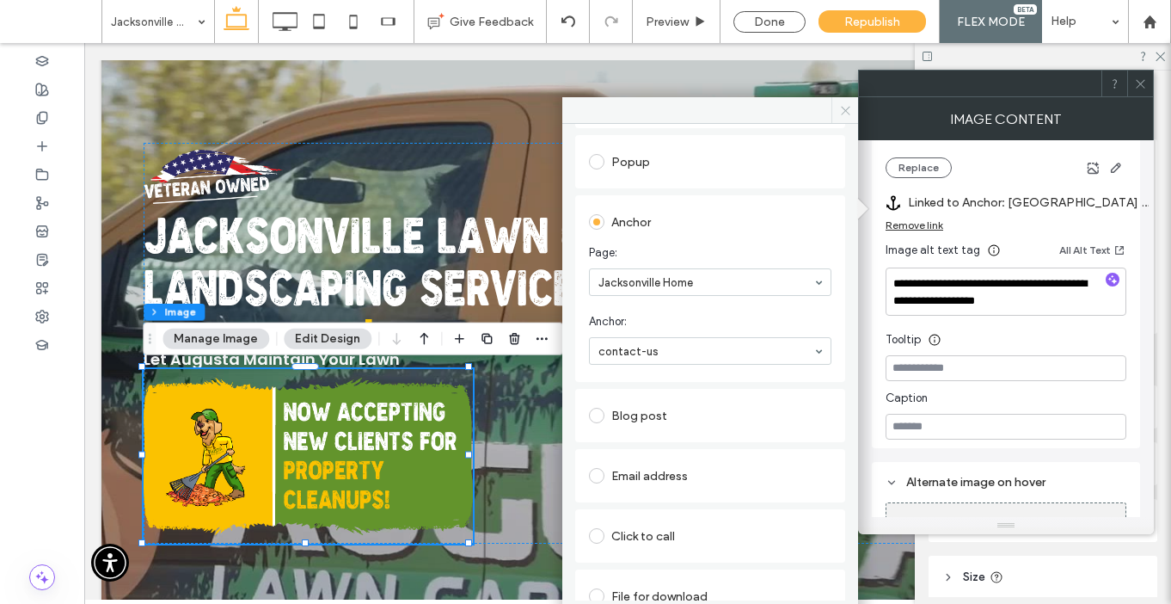
click at [846, 111] on icon at bounding box center [845, 110] width 13 height 13
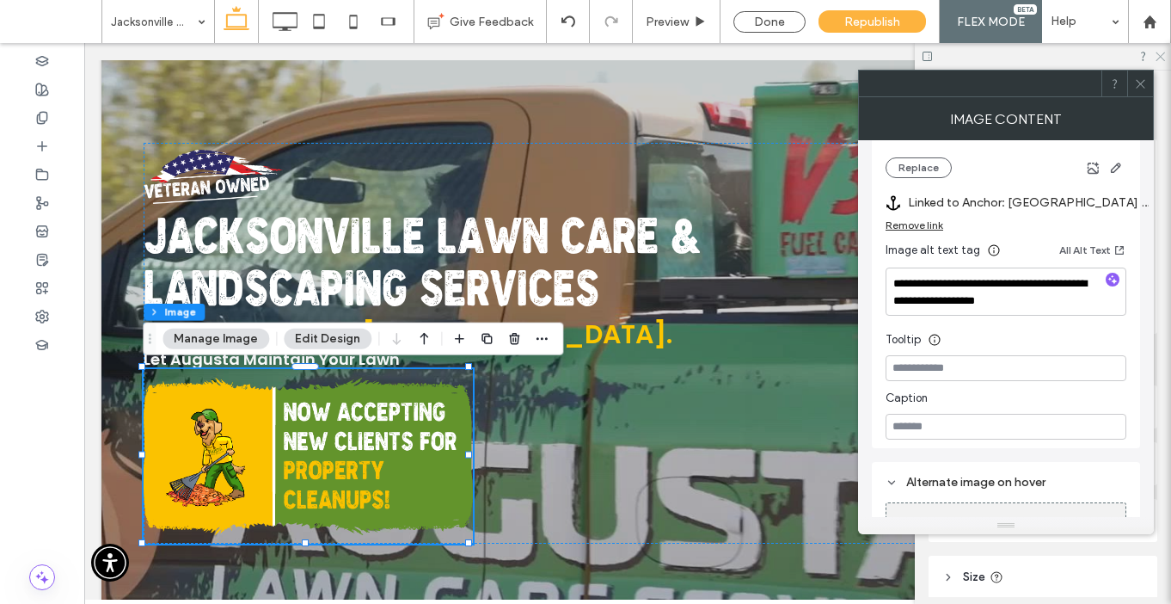
click at [1158, 58] on icon at bounding box center [1159, 55] width 11 height 11
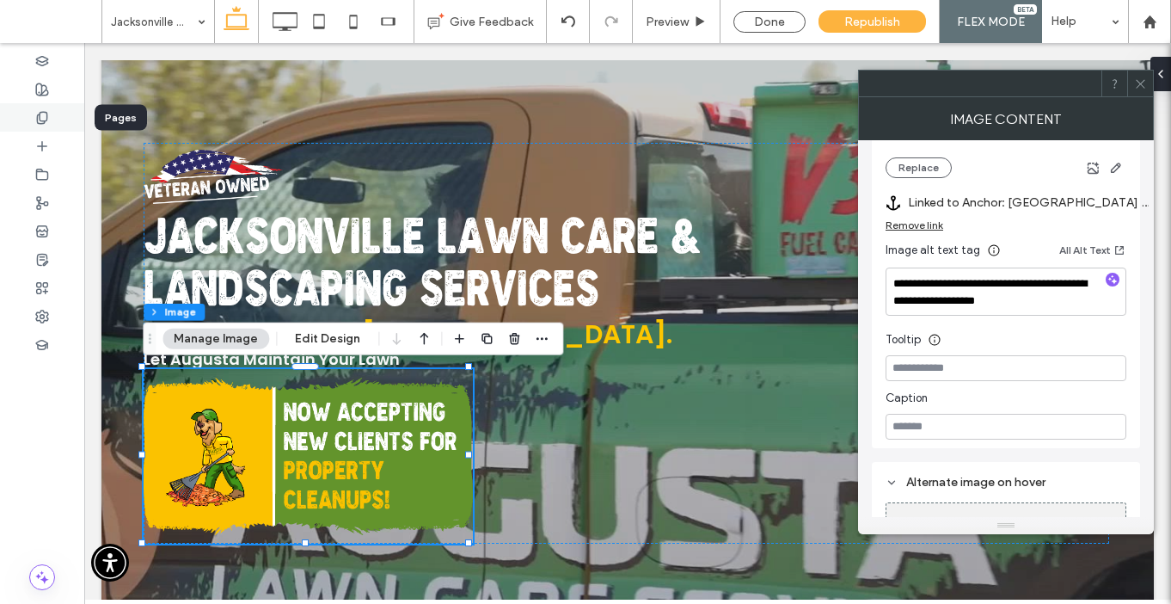
click at [44, 118] on icon at bounding box center [42, 118] width 14 height 14
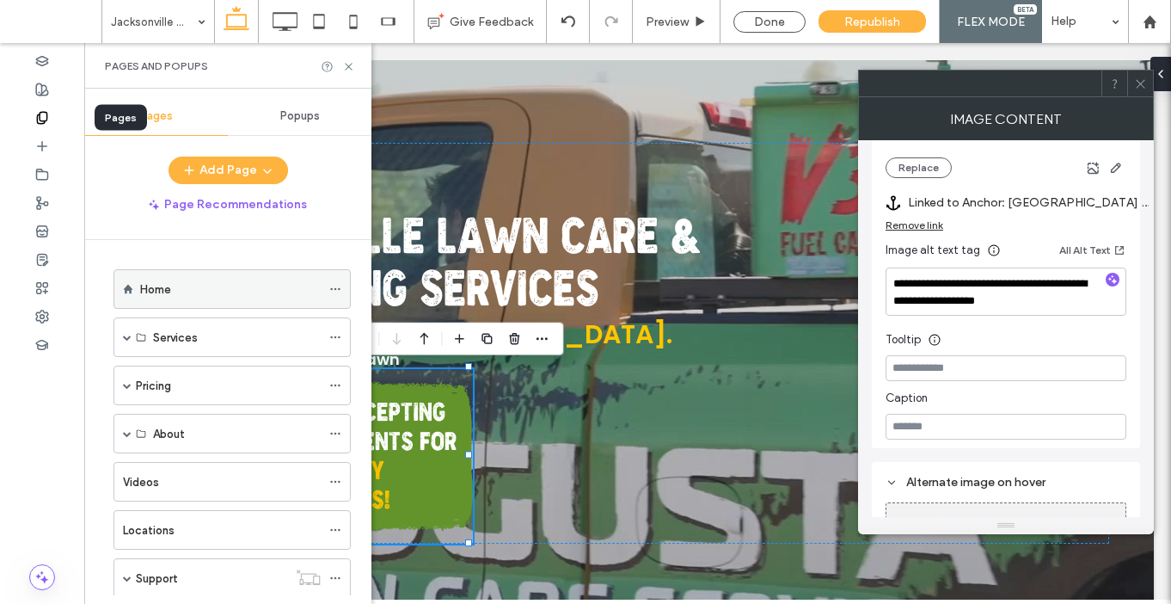
click at [161, 281] on label "Home" at bounding box center [155, 289] width 31 height 30
click at [0, 0] on div at bounding box center [0, 0] width 0 height 0
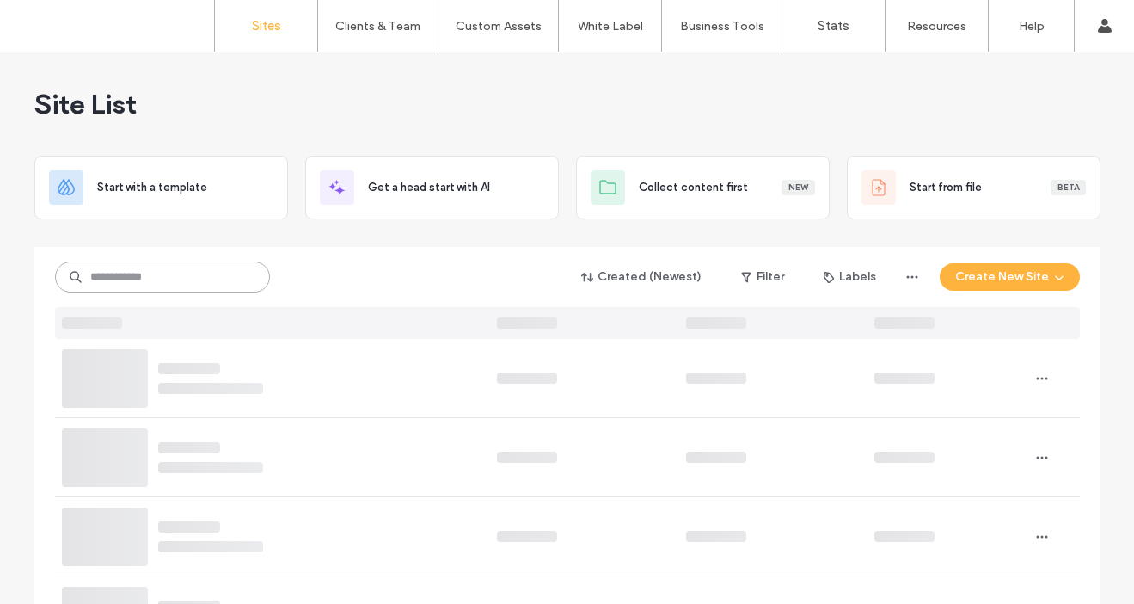
click at [224, 274] on input at bounding box center [162, 276] width 215 height 31
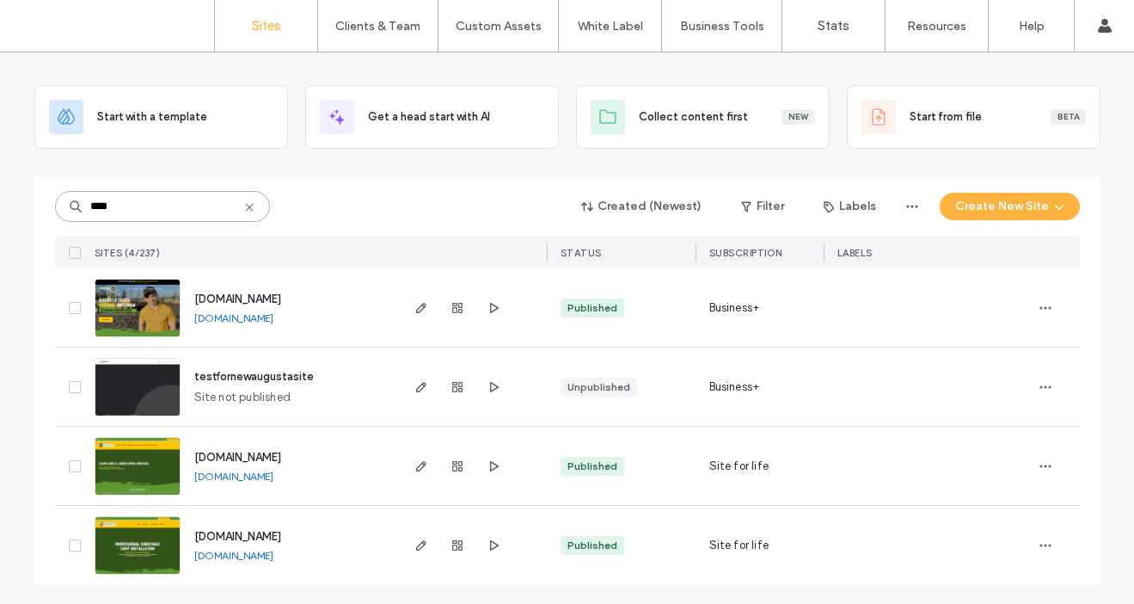
scroll to position [72, 0]
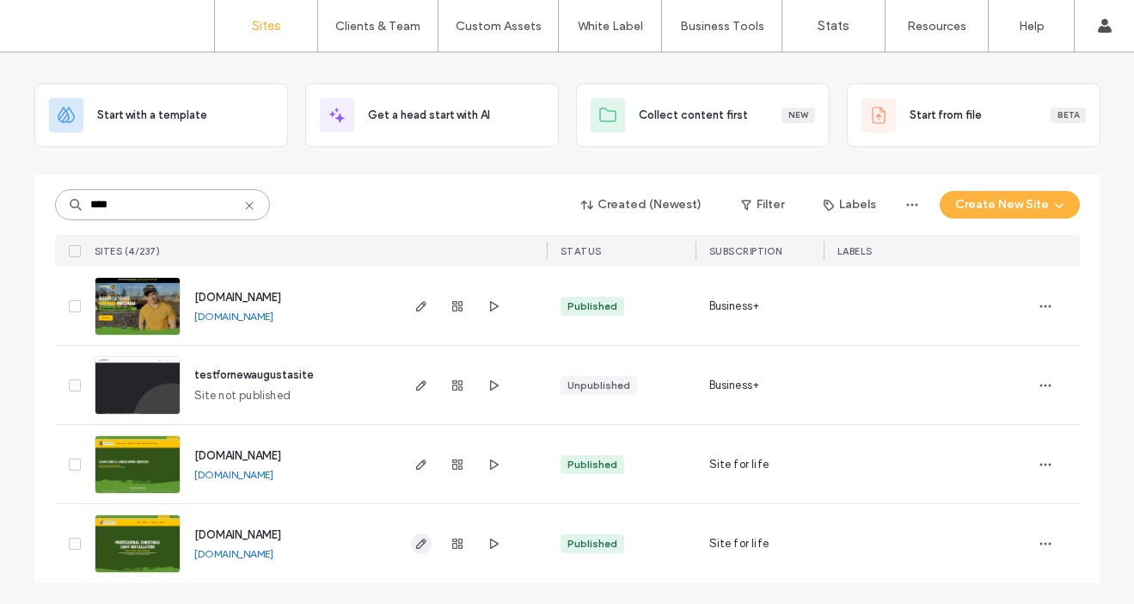
type input "****"
click at [415, 543] on use "button" at bounding box center [420, 543] width 10 height 10
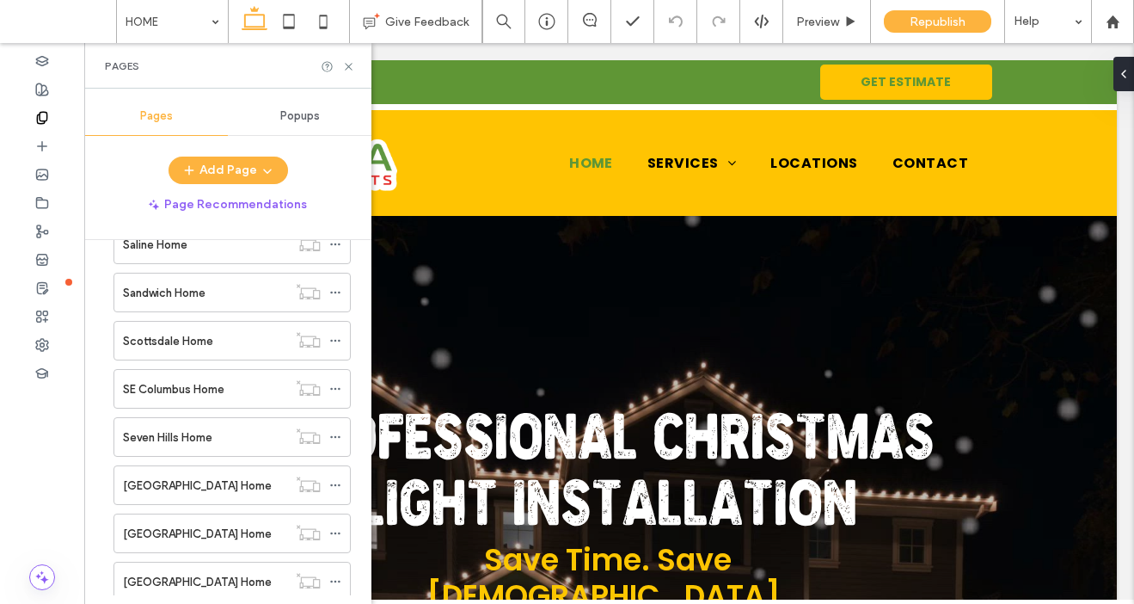
scroll to position [4163, 0]
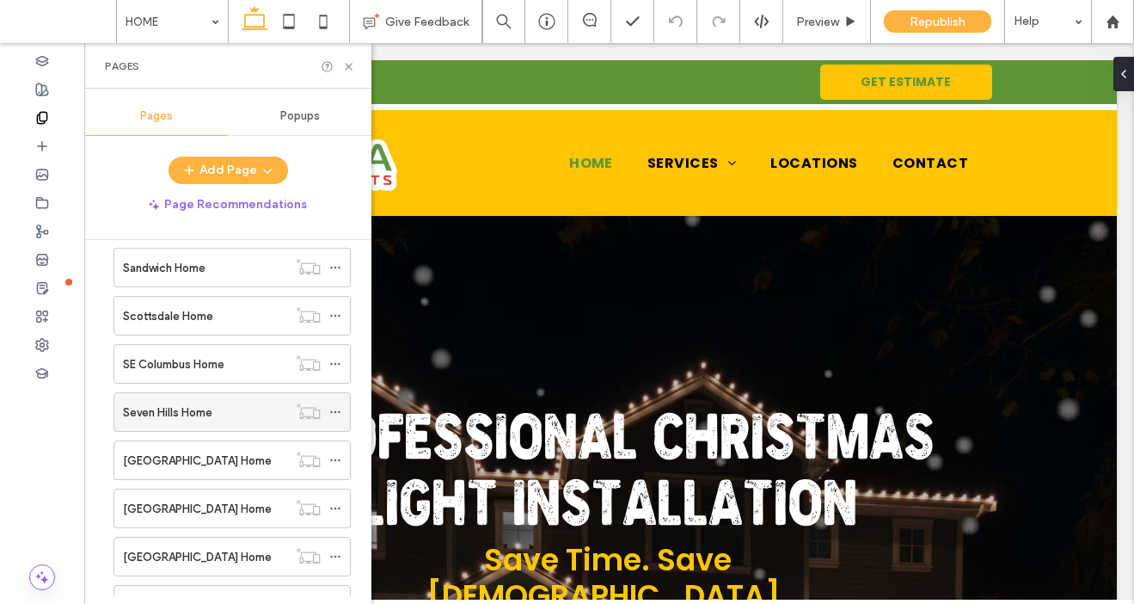
click at [191, 406] on label "Seven Hills Home" at bounding box center [167, 412] width 89 height 30
click at [346, 69] on icon at bounding box center [348, 66] width 13 height 13
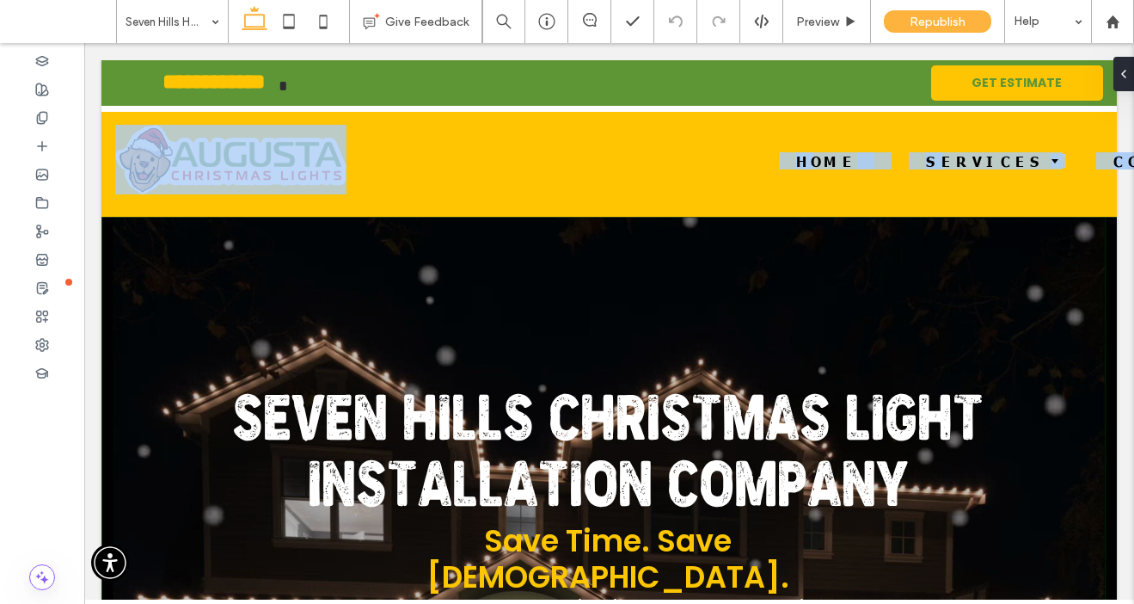
drag, startPoint x: 1122, startPoint y: 149, endPoint x: 1119, endPoint y: 220, distance: 71.5
click at [1009, 280] on div "Seven Hills Christmas Light Installation Company Save Time. Save Hassle. Let Au…" at bounding box center [609, 425] width 1016 height 421
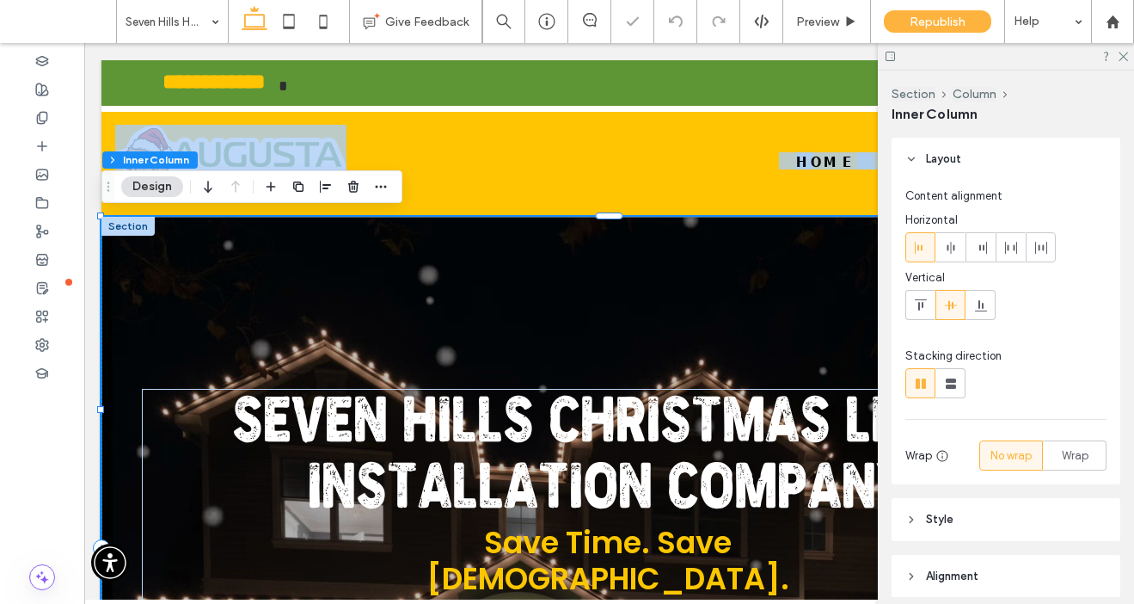
type input "**"
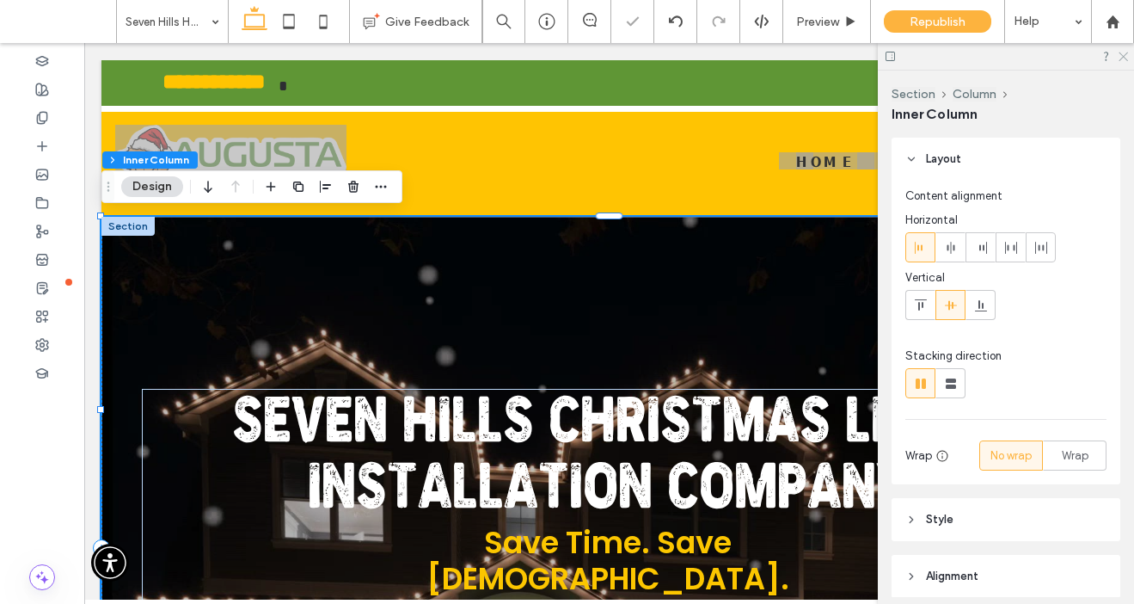
click at [1122, 58] on icon at bounding box center [1122, 55] width 11 height 11
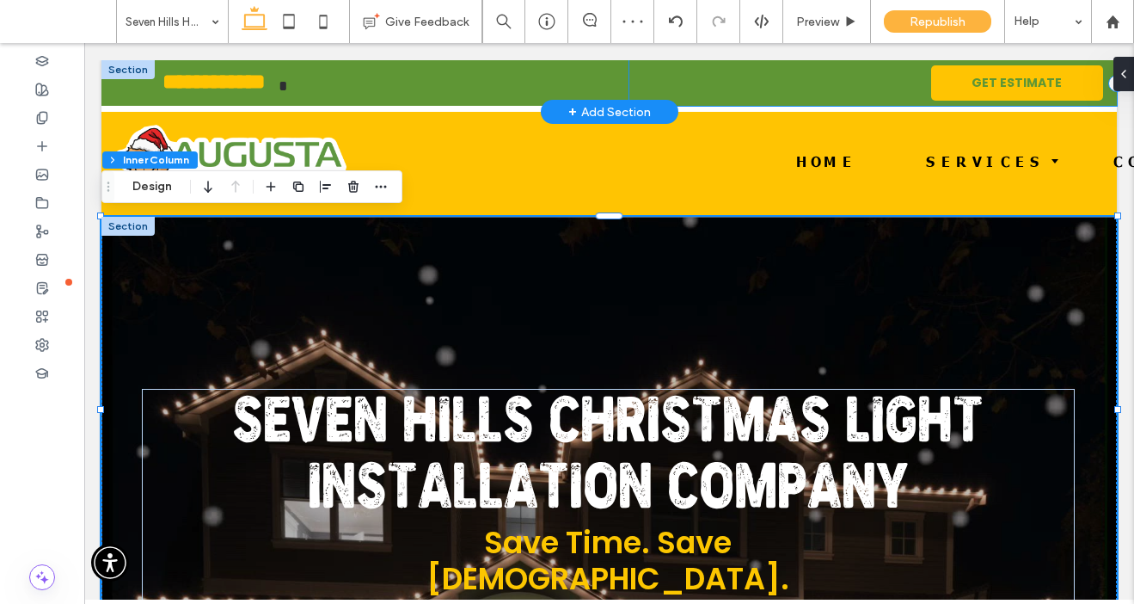
click at [688, 93] on div "GET ESTIMATE" at bounding box center [874, 83] width 488 height 46
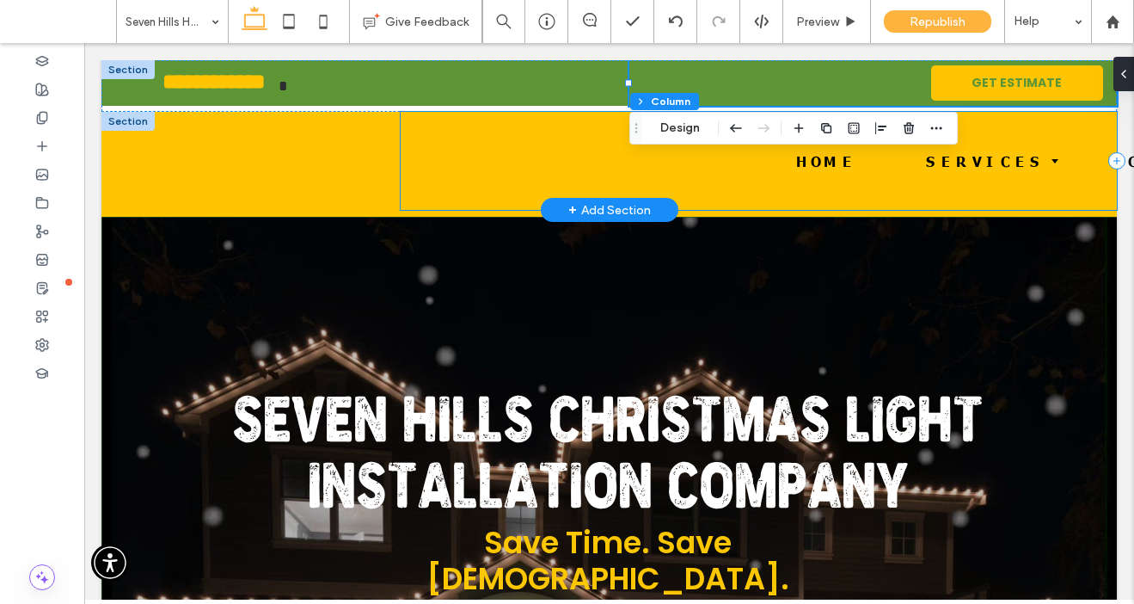
click at [502, 171] on div " HOME SERVICES  CONTACT" at bounding box center [759, 161] width 716 height 98
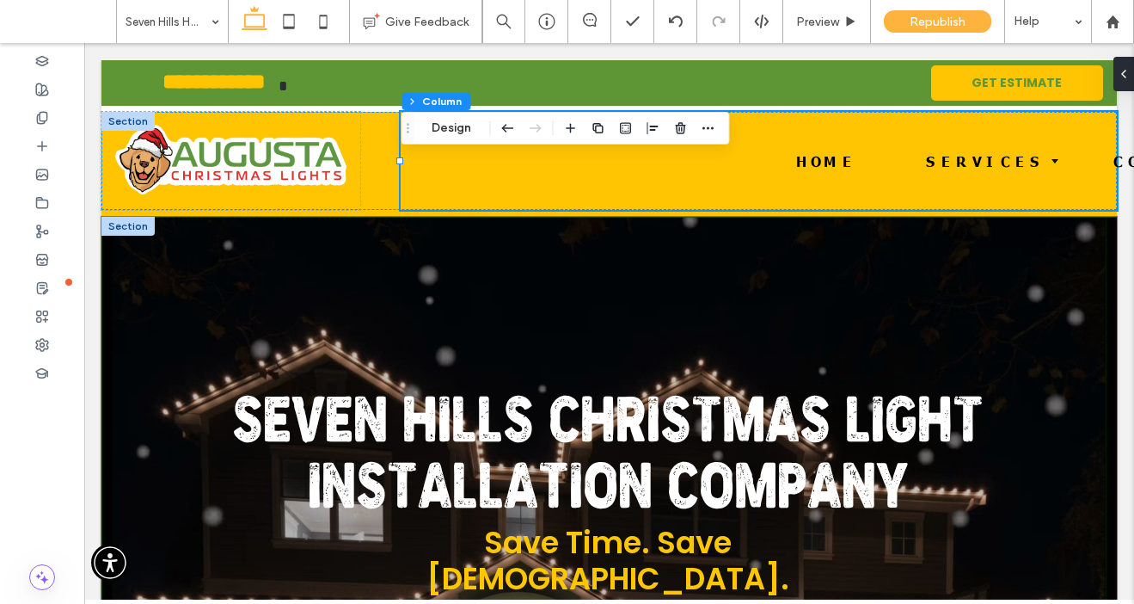
click at [378, 258] on div "Seven Hills Christmas Light Installation Company Save Time. Save Hassle. Let Au…" at bounding box center [609, 427] width 1016 height 421
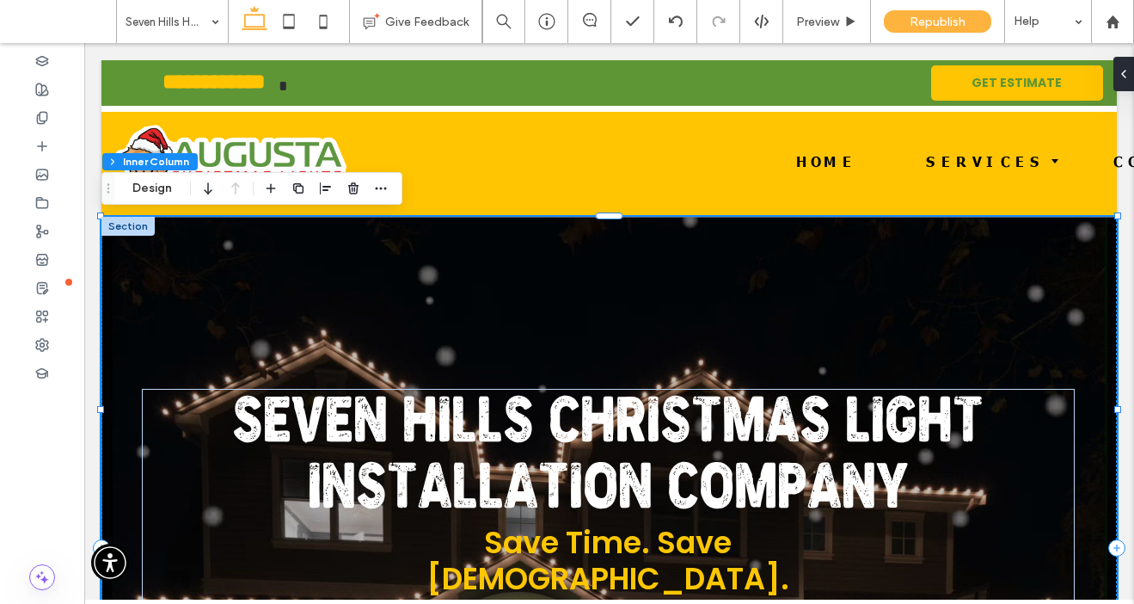
click at [52, 120] on div at bounding box center [42, 117] width 84 height 28
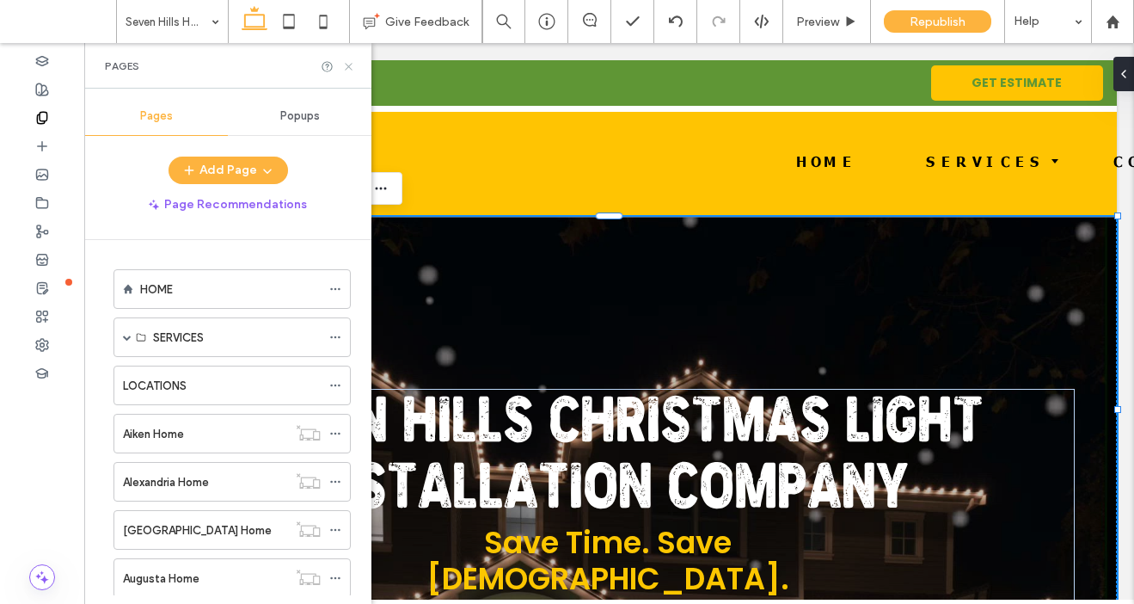
click at [347, 67] on use at bounding box center [348, 66] width 7 height 7
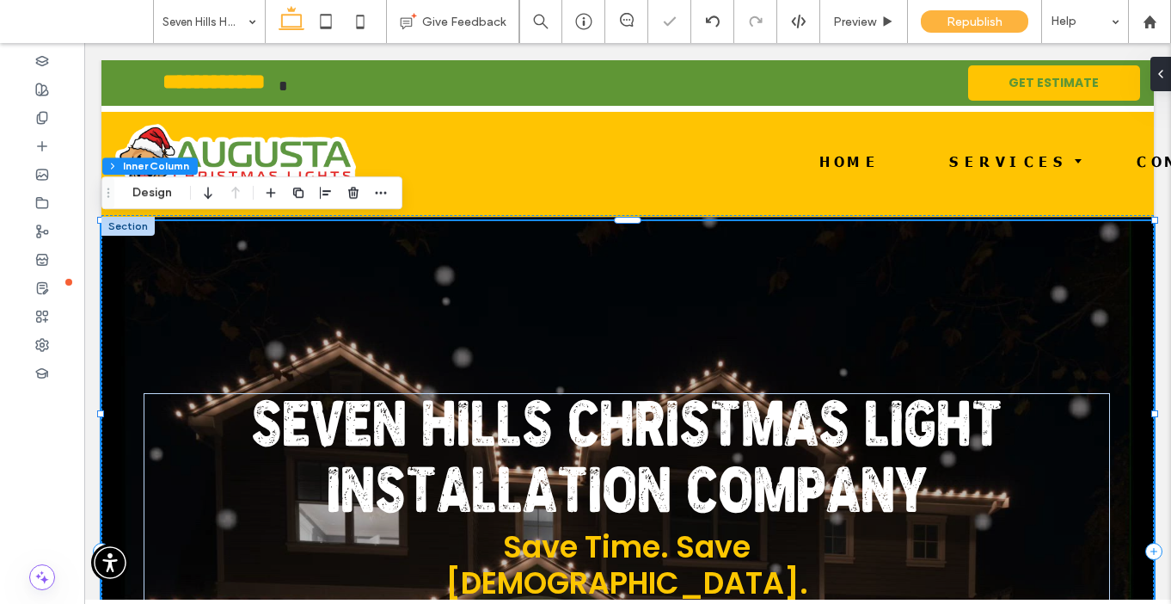
type input "**"
click at [995, 255] on div "Seven Hills Christmas Light Installation Company Save Time. Save Hassle. Let Au…" at bounding box center [627, 431] width 1053 height 421
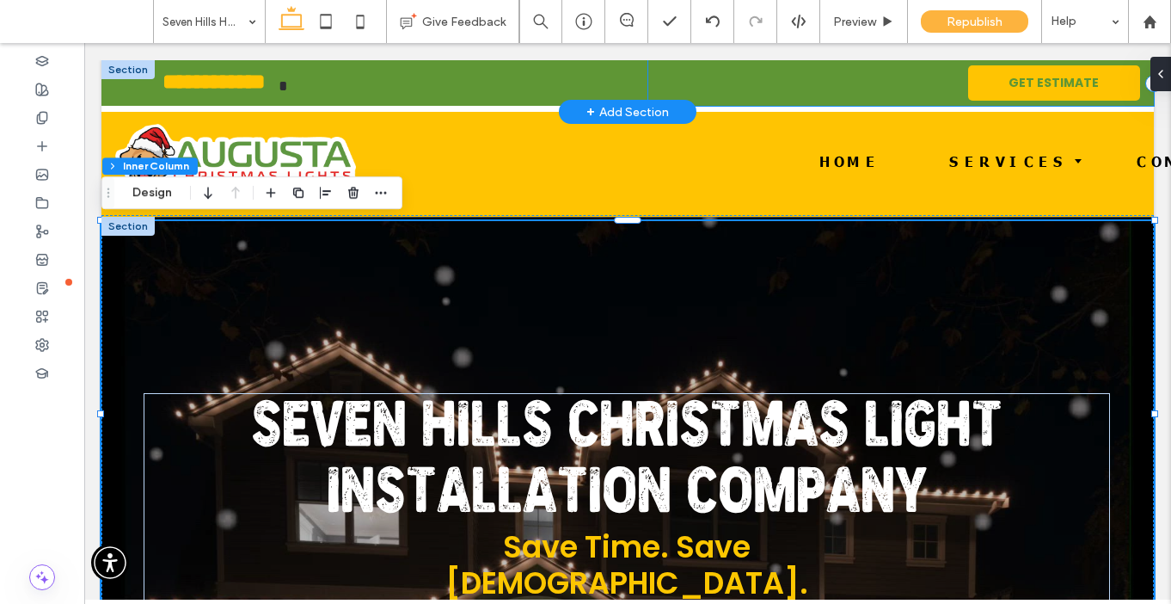
click at [754, 86] on div "GET ESTIMATE" at bounding box center [901, 83] width 506 height 46
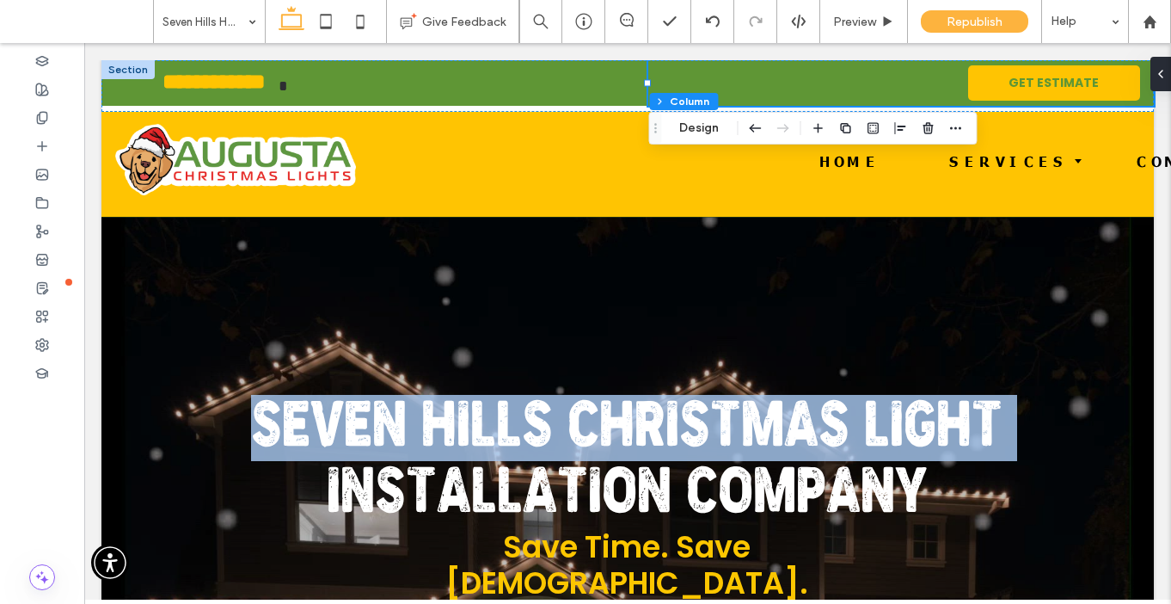
drag, startPoint x: 87, startPoint y: 256, endPoint x: 67, endPoint y: 497, distance: 241.6
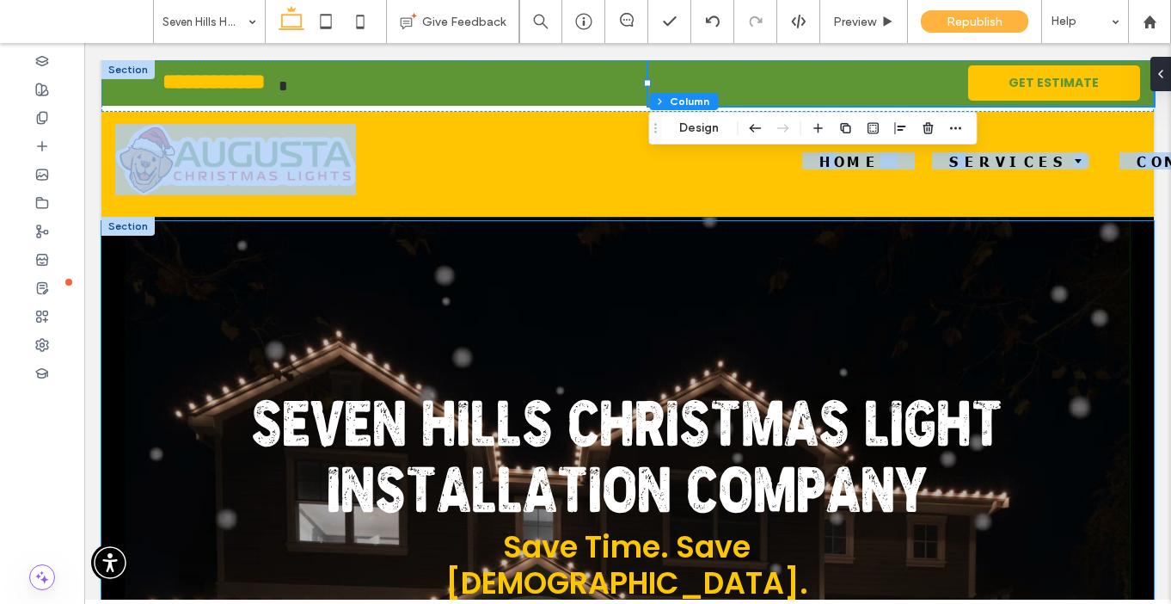
drag, startPoint x: 1152, startPoint y: 257, endPoint x: 1153, endPoint y: 315, distance: 57.6
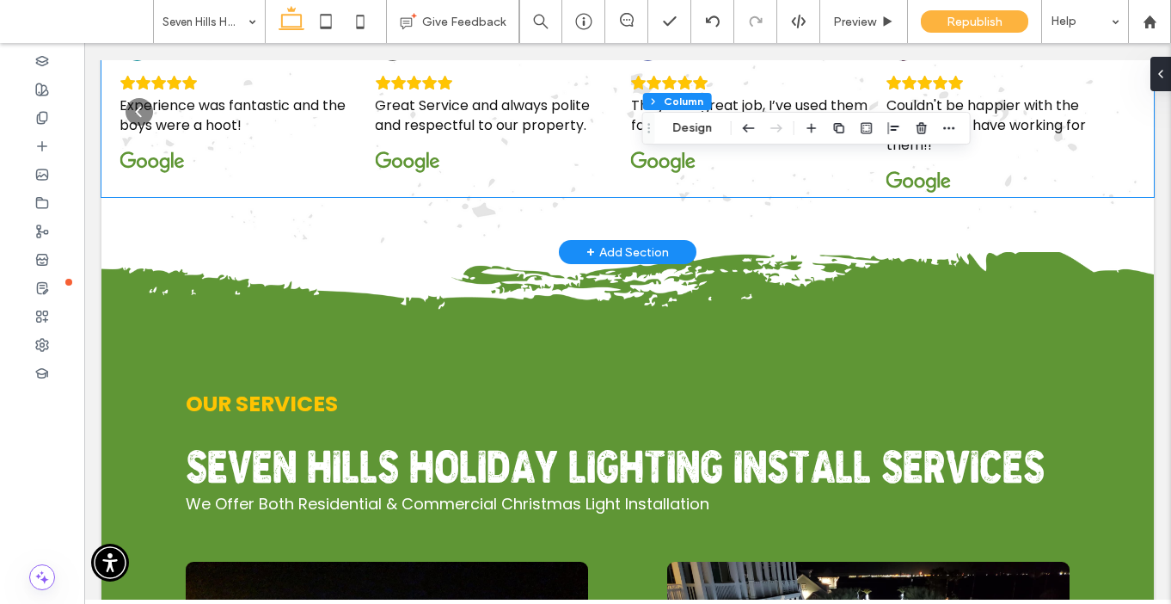
scroll to position [5625, 0]
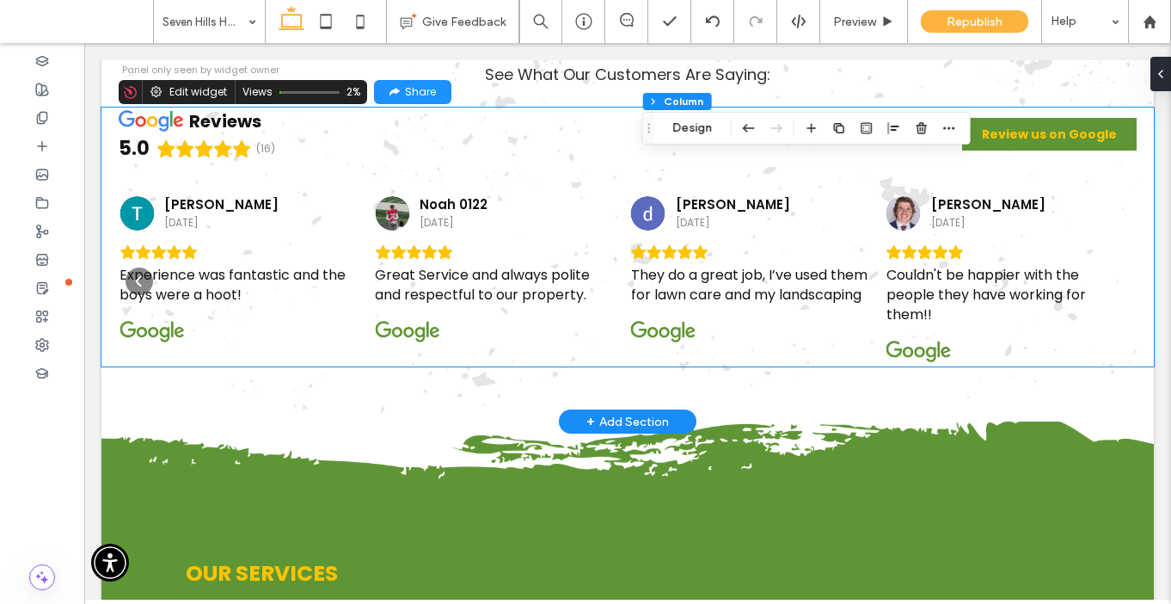
click at [522, 304] on div "Great Service and always polite and respectful to our property." at bounding box center [493, 274] width 237 height 60
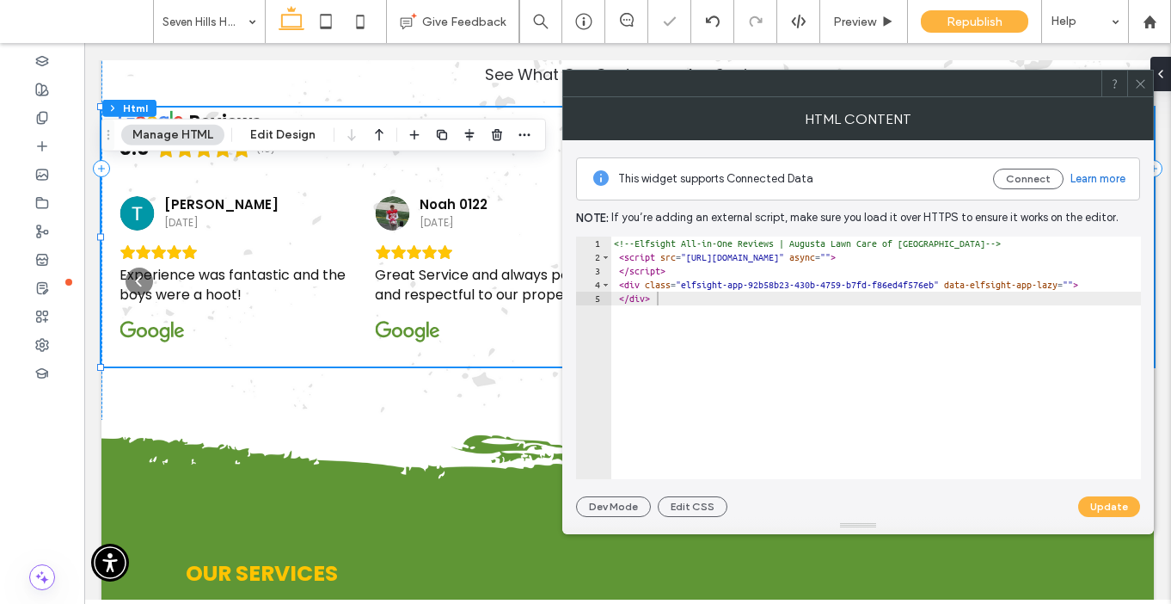
click at [1134, 91] on div at bounding box center [1140, 84] width 26 height 26
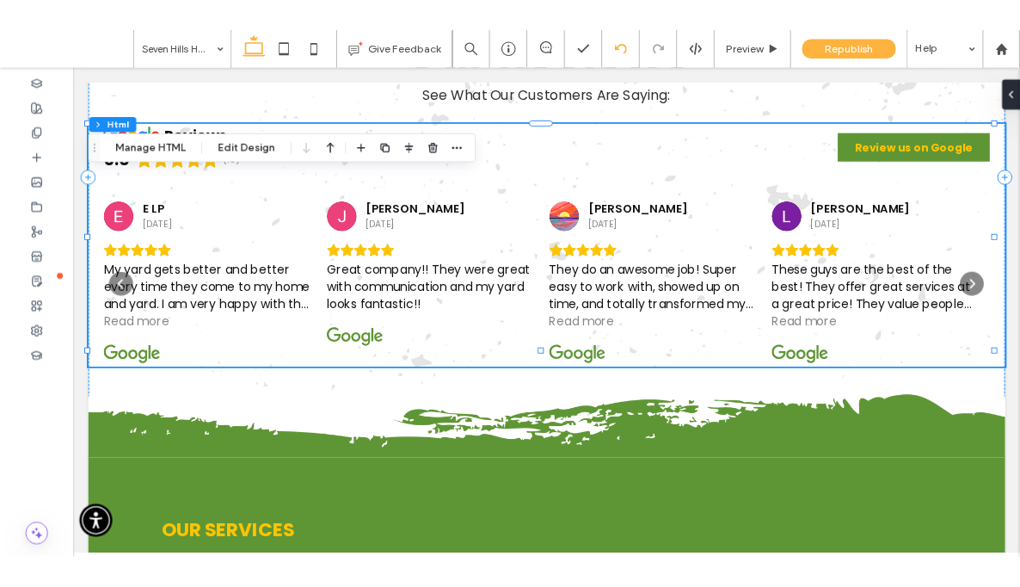
scroll to position [5979, 0]
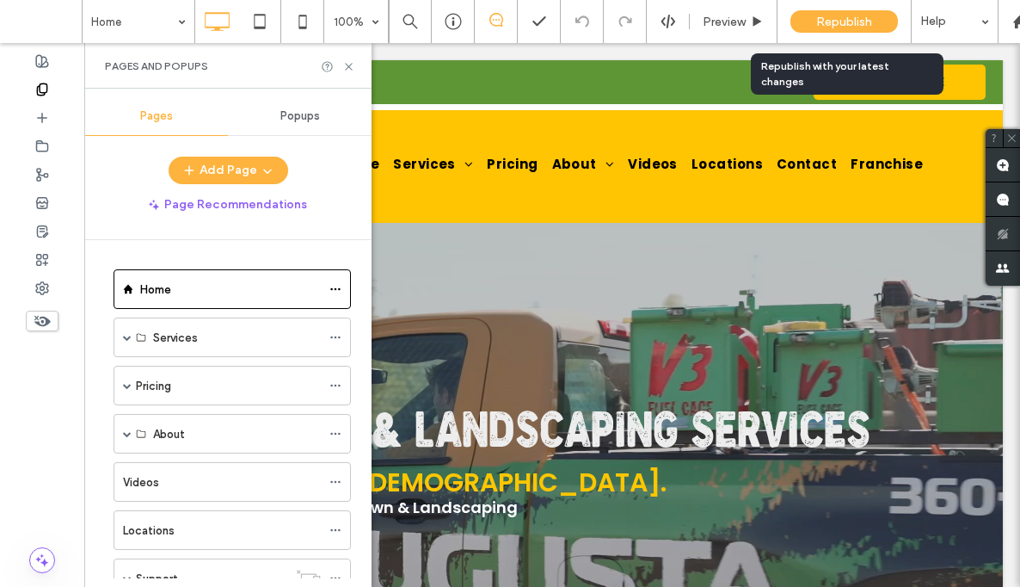
click at [818, 23] on span "Republish" at bounding box center [844, 22] width 56 height 15
